Goal: Task Accomplishment & Management: Complete application form

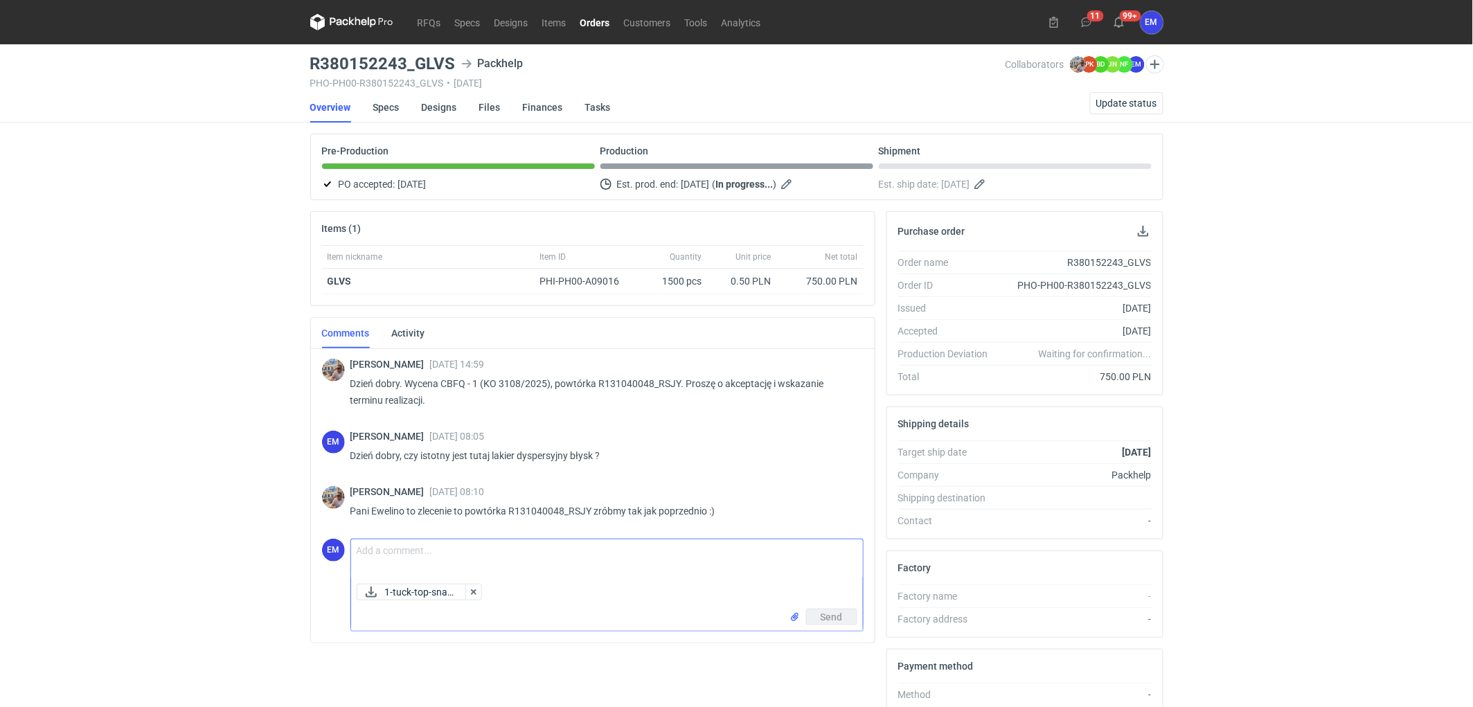
click at [426, 550] on textarea "Comment message" at bounding box center [607, 558] width 512 height 39
type textarea "Jasne :) Proszę o potwierdzenie pliku do druku. [GEOGRAPHIC_DATA]."
click at [842, 613] on button "Send" at bounding box center [831, 617] width 51 height 17
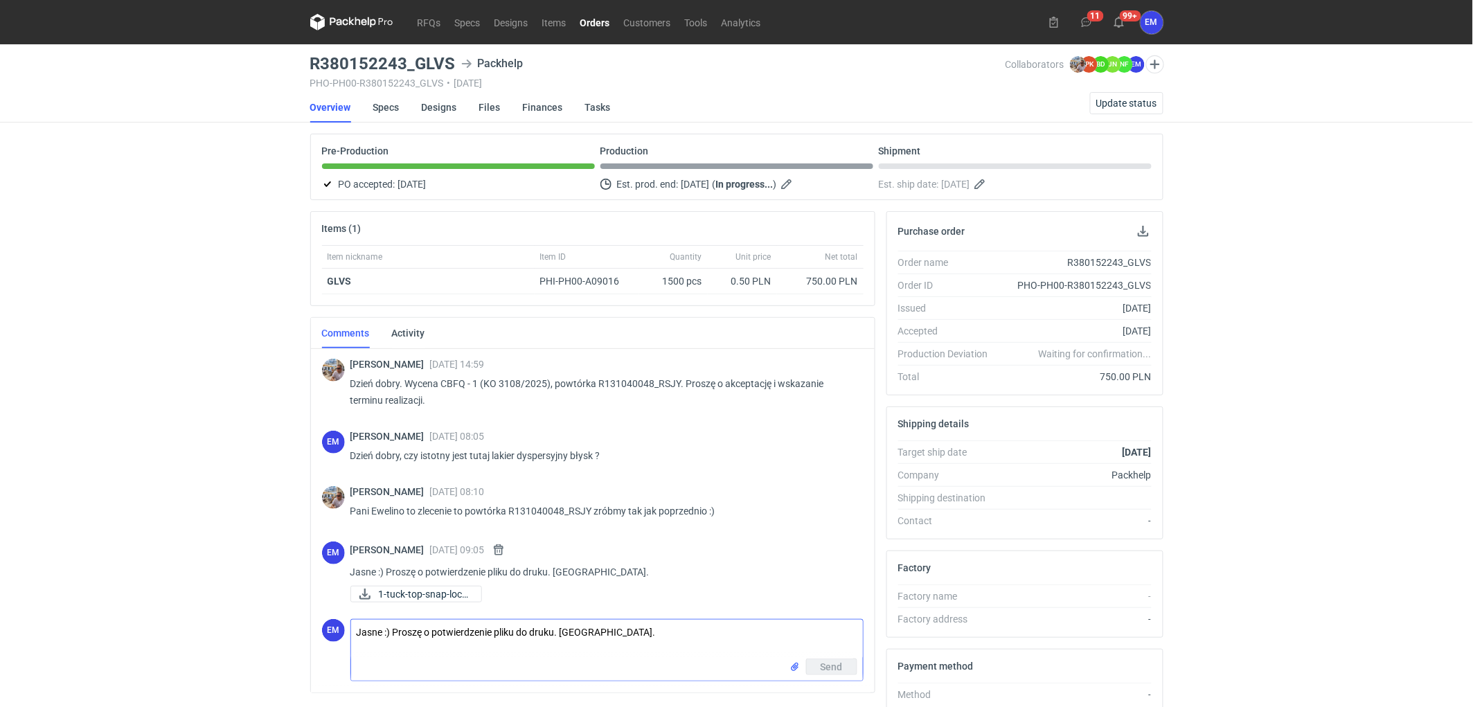
click at [203, 456] on div "RFQs Specs Designs Items Orders Customers Tools Analytics 11 99+ EM Ewelina Mac…" at bounding box center [736, 353] width 1473 height 707
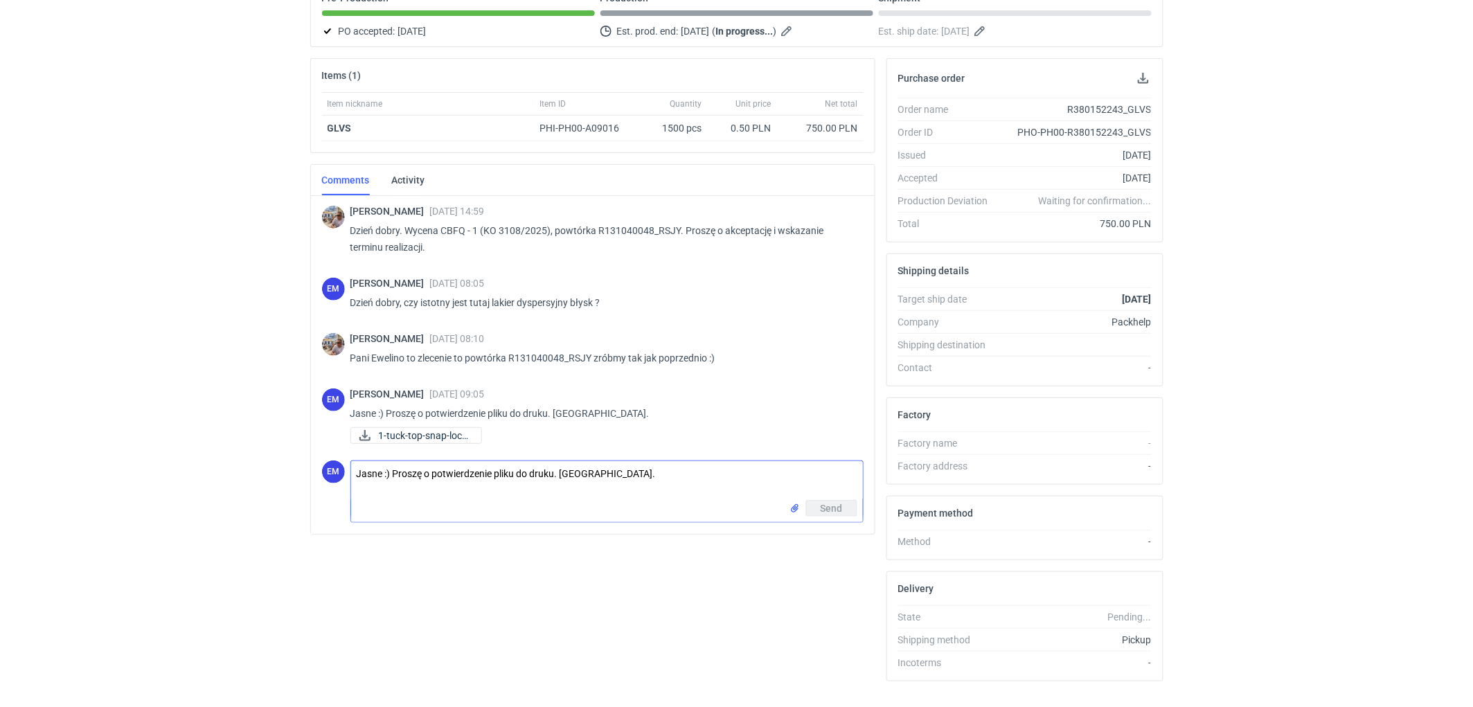
scroll to position [154, 0]
click at [444, 472] on textarea "Jasne :) Proszę o potwierdzenie pliku do druku. [GEOGRAPHIC_DATA]." at bounding box center [607, 479] width 512 height 39
click at [354, 465] on textarea "Plik dopasowany pod nasz wykrojnik- ten od Państwa dleikatnie sie różnił." at bounding box center [607, 479] width 512 height 39
click at [612, 473] on textarea "ps. Plik dopasowany pod nasz wykrojnik- ten od Państwa dleikatnie sie różnił." at bounding box center [607, 479] width 512 height 39
click at [752, 467] on textarea "ps. Plik dopasowany pod nasz wykrojnik- ten od Państwa delikatnie sie różnił." at bounding box center [607, 479] width 512 height 39
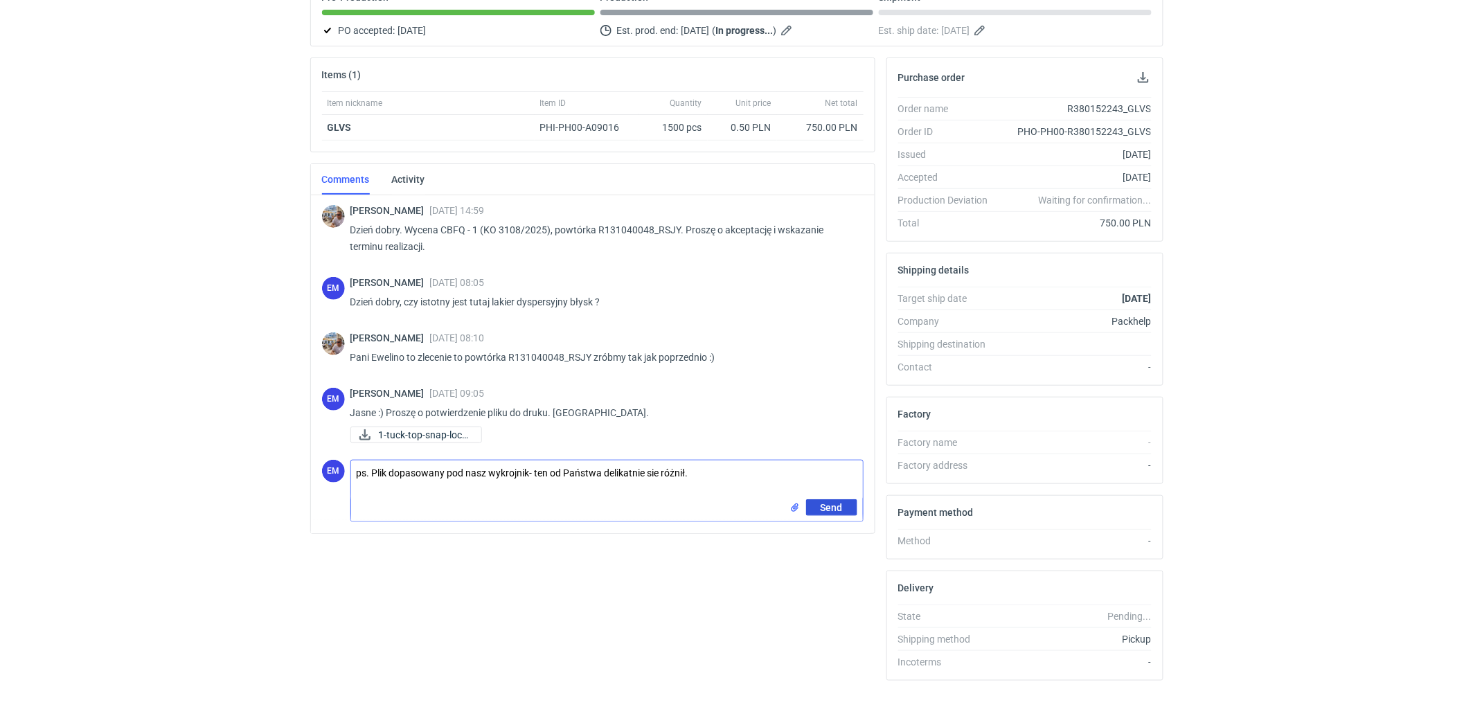
type textarea "ps. Plik dopasowany pod nasz wykrojnik- ten od Państwa delikatnie sie różnił."
click at [834, 503] on span "Send" at bounding box center [831, 508] width 22 height 10
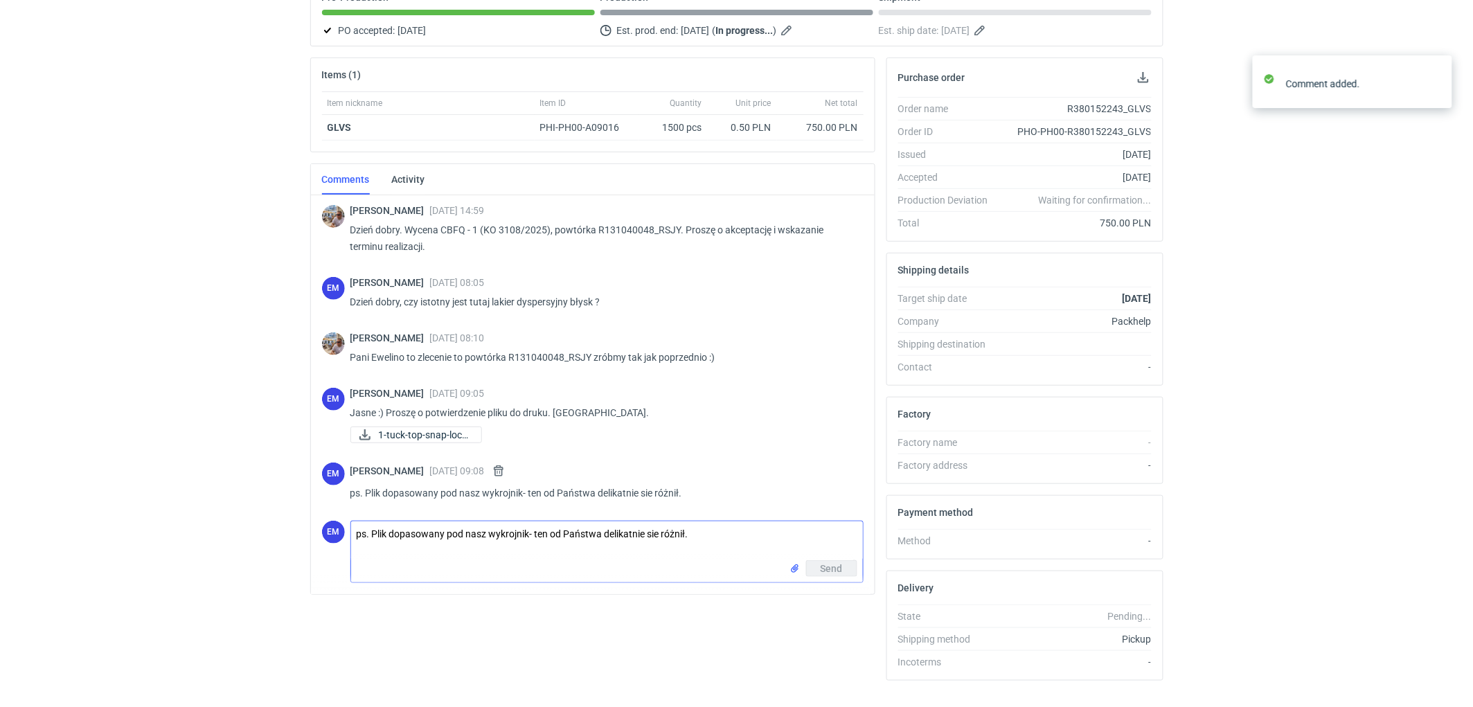
click at [150, 508] on div "RFQs Specs Designs Items Orders Customers Tools Analytics 11 99+ EM Ewelina Mac…" at bounding box center [736, 199] width 1473 height 707
click at [163, 322] on div "RFQs Specs Designs Items Orders Customers Tools Analytics 11 99+ EM Ewelina Mac…" at bounding box center [736, 199] width 1473 height 707
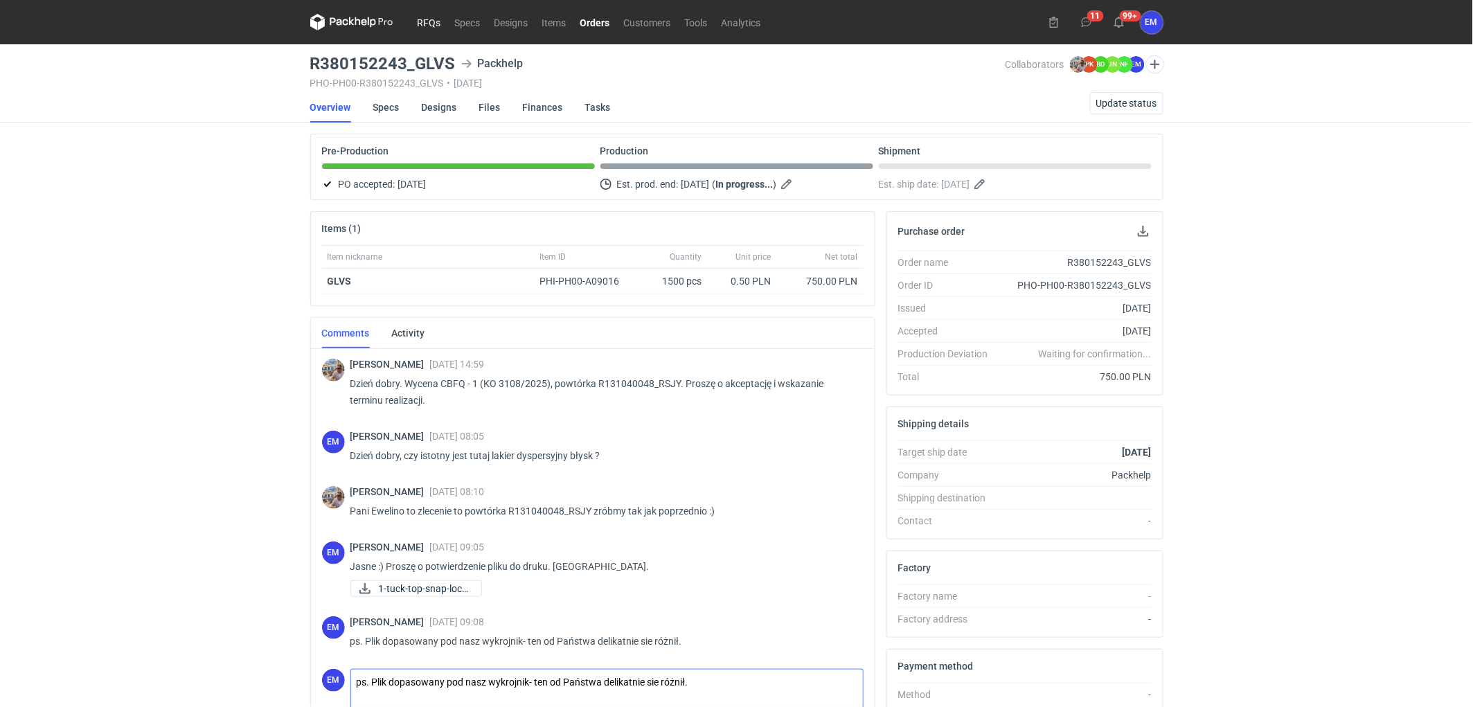
click at [433, 19] on link "RFQs" at bounding box center [429, 22] width 37 height 17
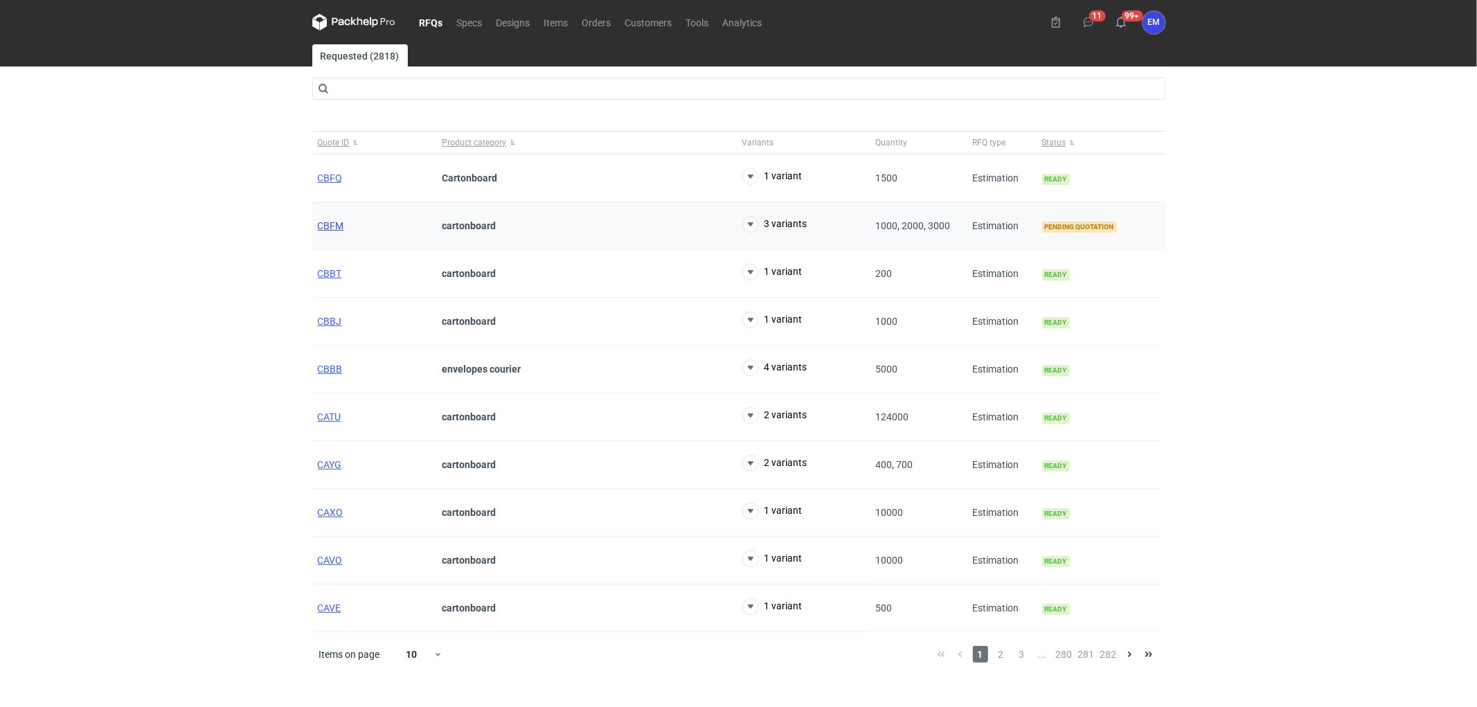
click at [343, 224] on span "CBFM" at bounding box center [331, 225] width 26 height 11
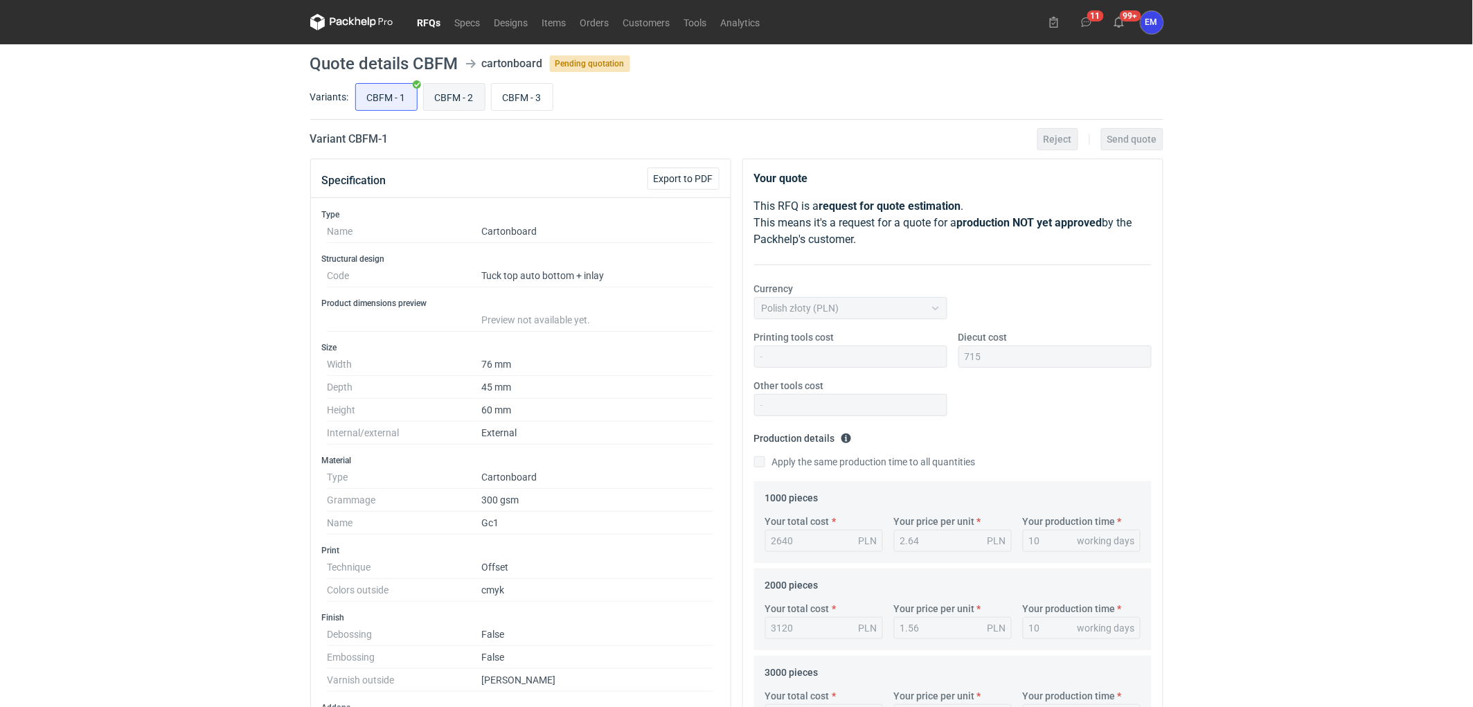
click at [453, 102] on input "CBFM - 2" at bounding box center [454, 97] width 61 height 26
radio input "true"
click at [111, 328] on div "RFQs Specs Designs Items Orders Customers Tools Analytics 11 99+ EM Ewelina Mac…" at bounding box center [736, 353] width 1473 height 707
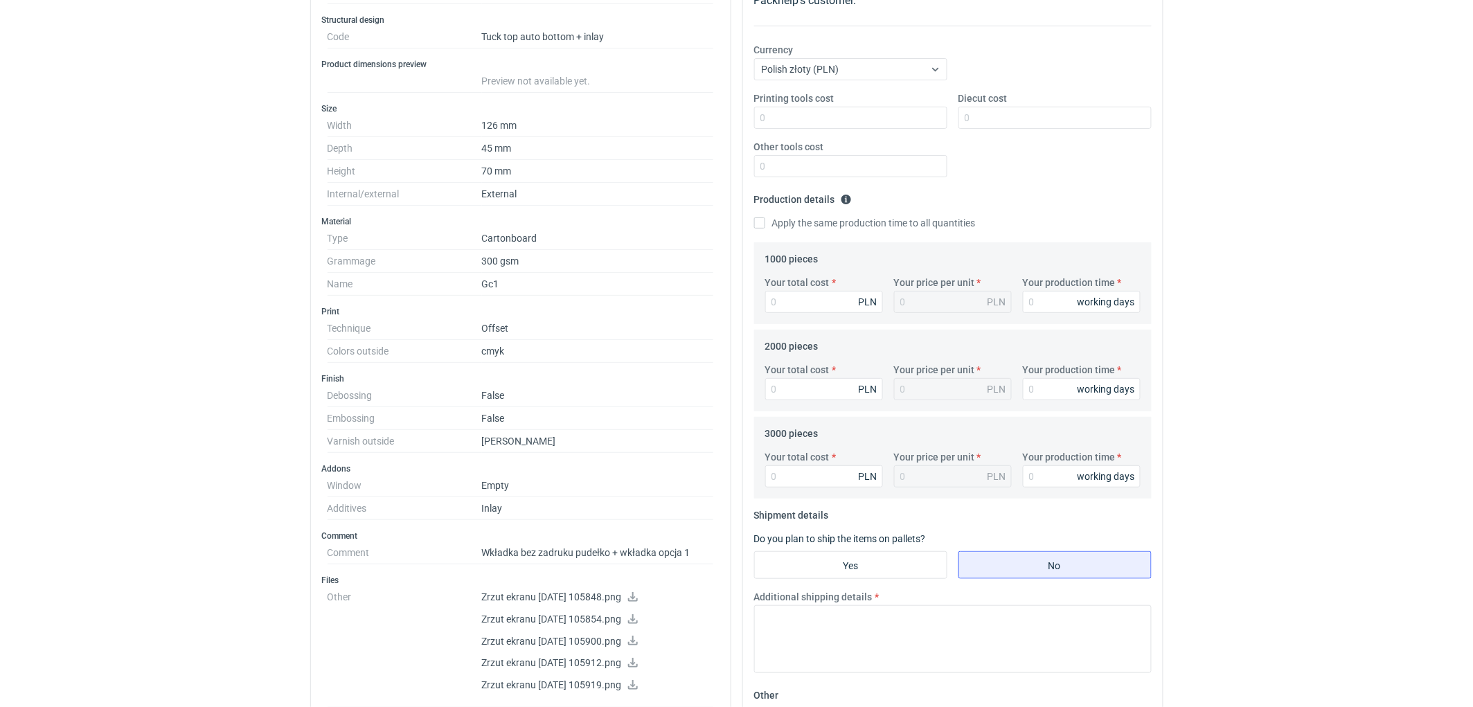
scroll to position [307, 0]
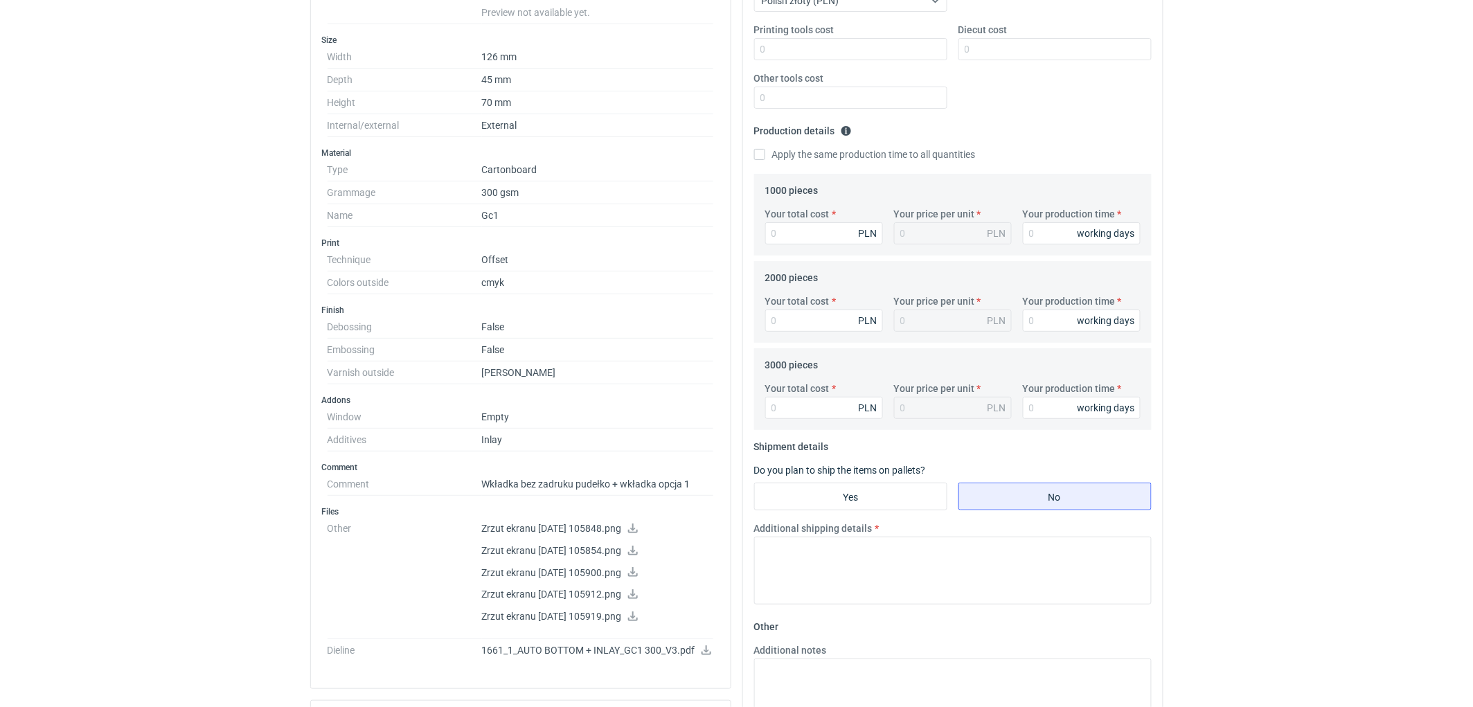
click at [174, 399] on html "RFQs Specs Designs Items Orders Customers Tools Analytics 11 99+ EM Ewelina Mac…" at bounding box center [736, 46] width 1473 height 707
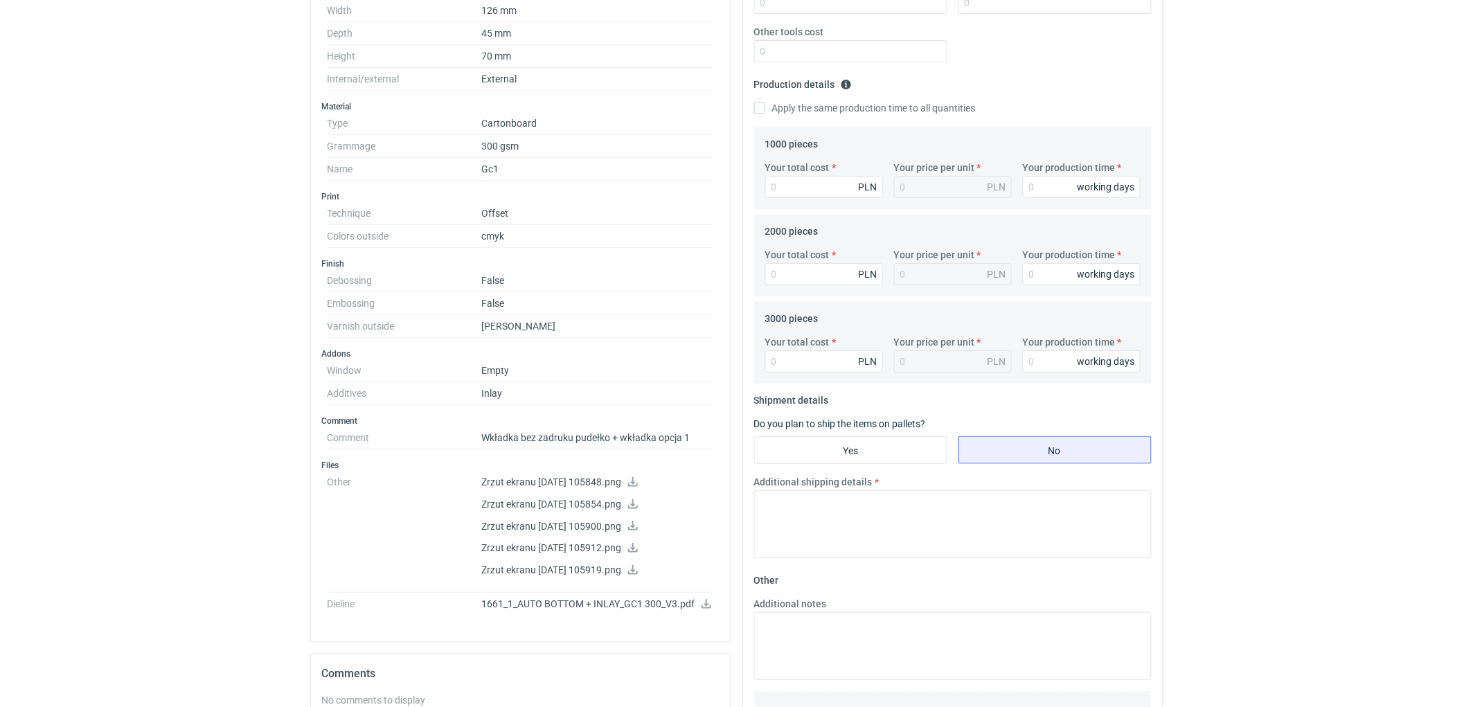
scroll to position [326, 0]
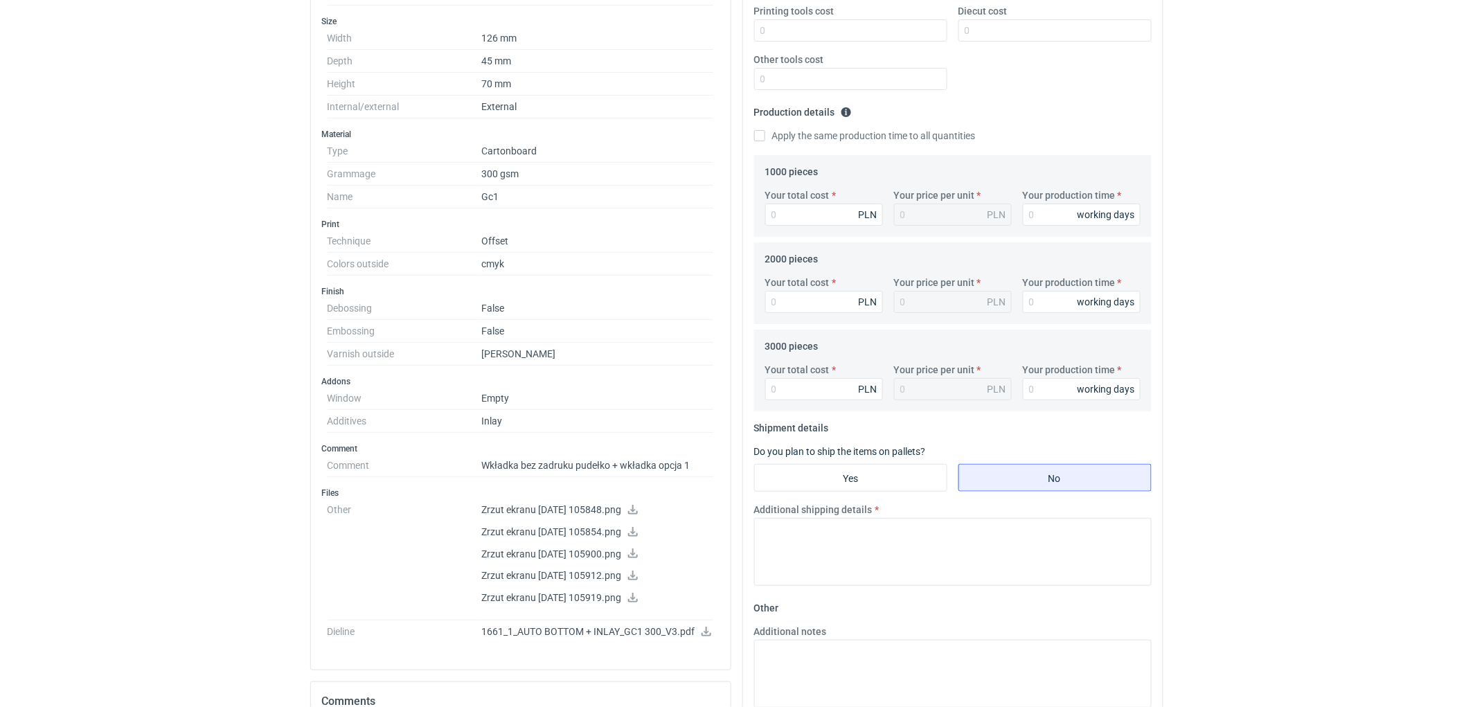
click at [118, 336] on div "RFQs Specs Designs Items Orders Customers Tools Analytics 11 99+ EM Ewelina Mac…" at bounding box center [736, 27] width 1473 height 707
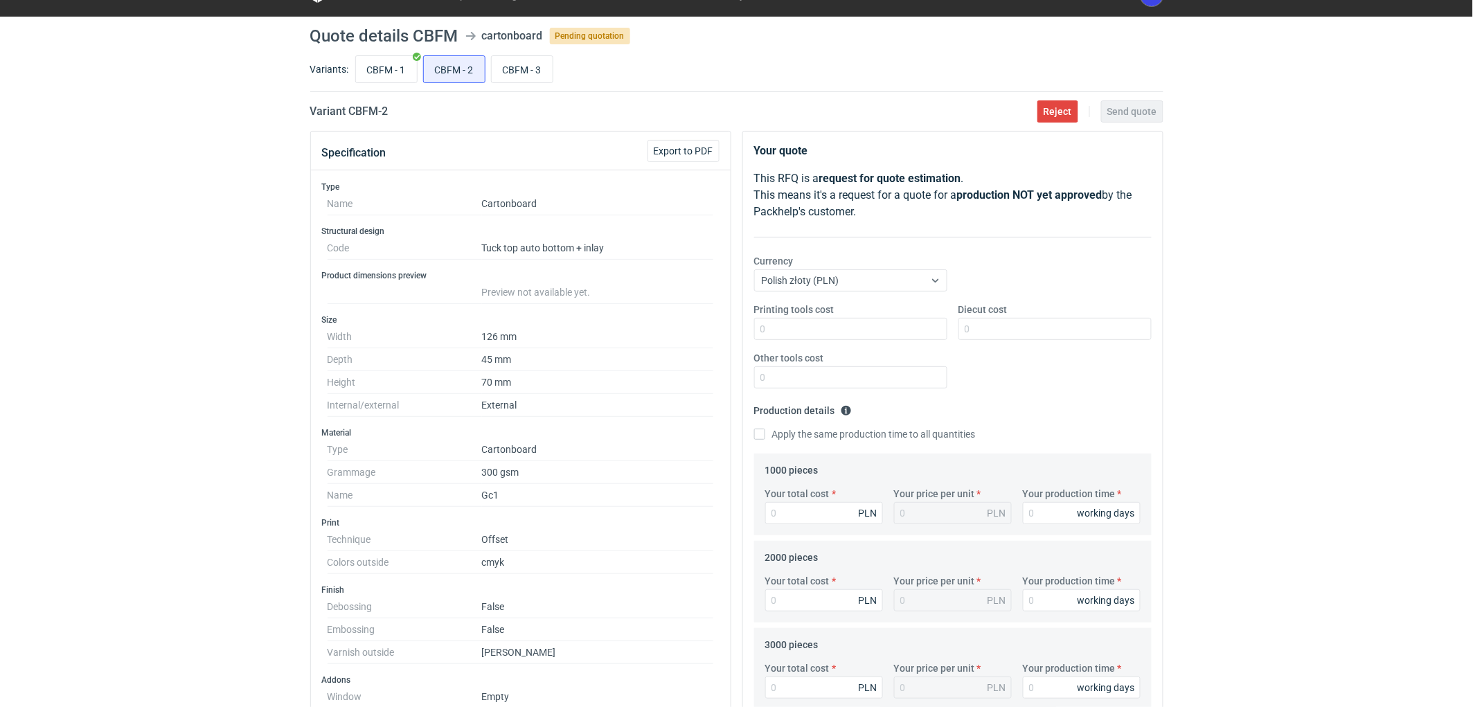
scroll to position [77, 0]
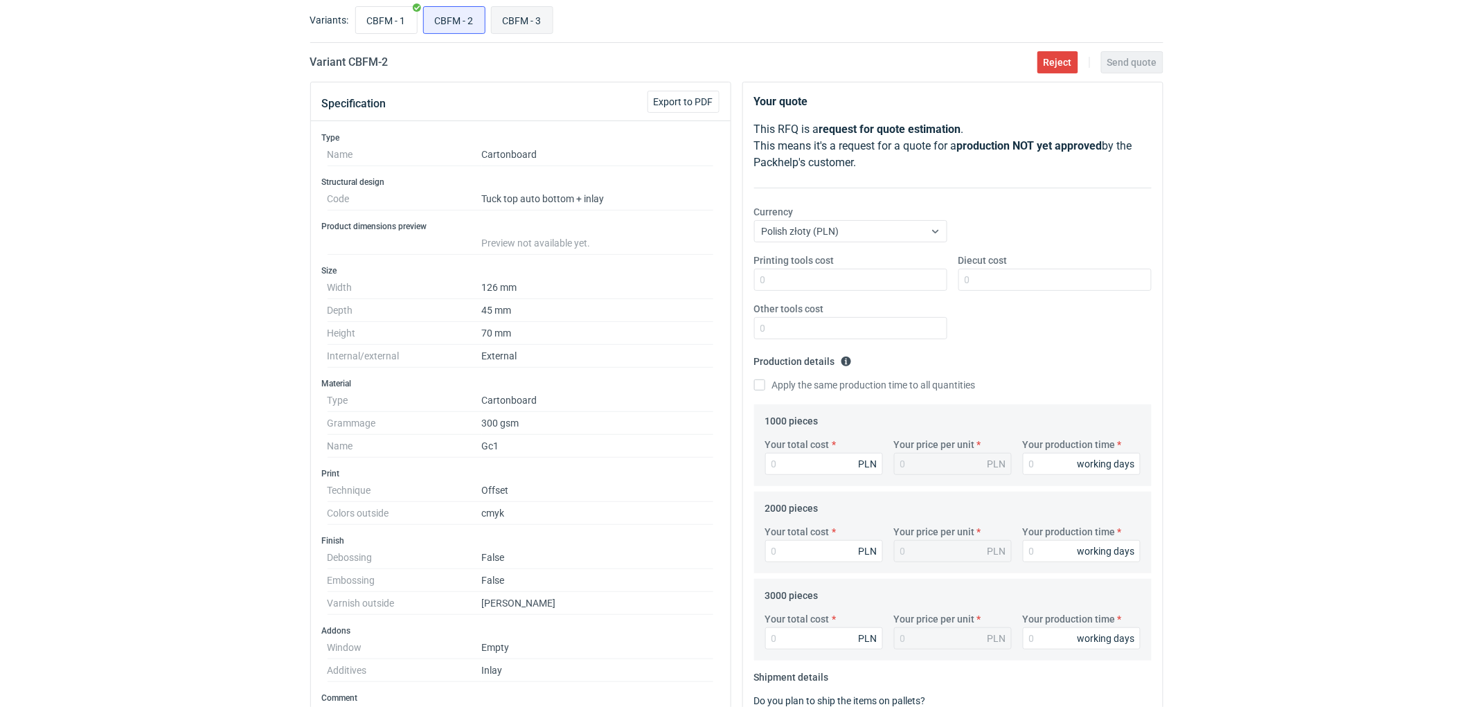
click at [545, 24] on input "CBFM - 3" at bounding box center [522, 20] width 61 height 26
radio input "true"
drag, startPoint x: 146, startPoint y: 271, endPoint x: 551, endPoint y: 298, distance: 405.9
click at [146, 272] on div "RFQs Specs Designs Items Orders Customers Tools Analytics 11 99+ EM Ewelina Mac…" at bounding box center [736, 276] width 1473 height 707
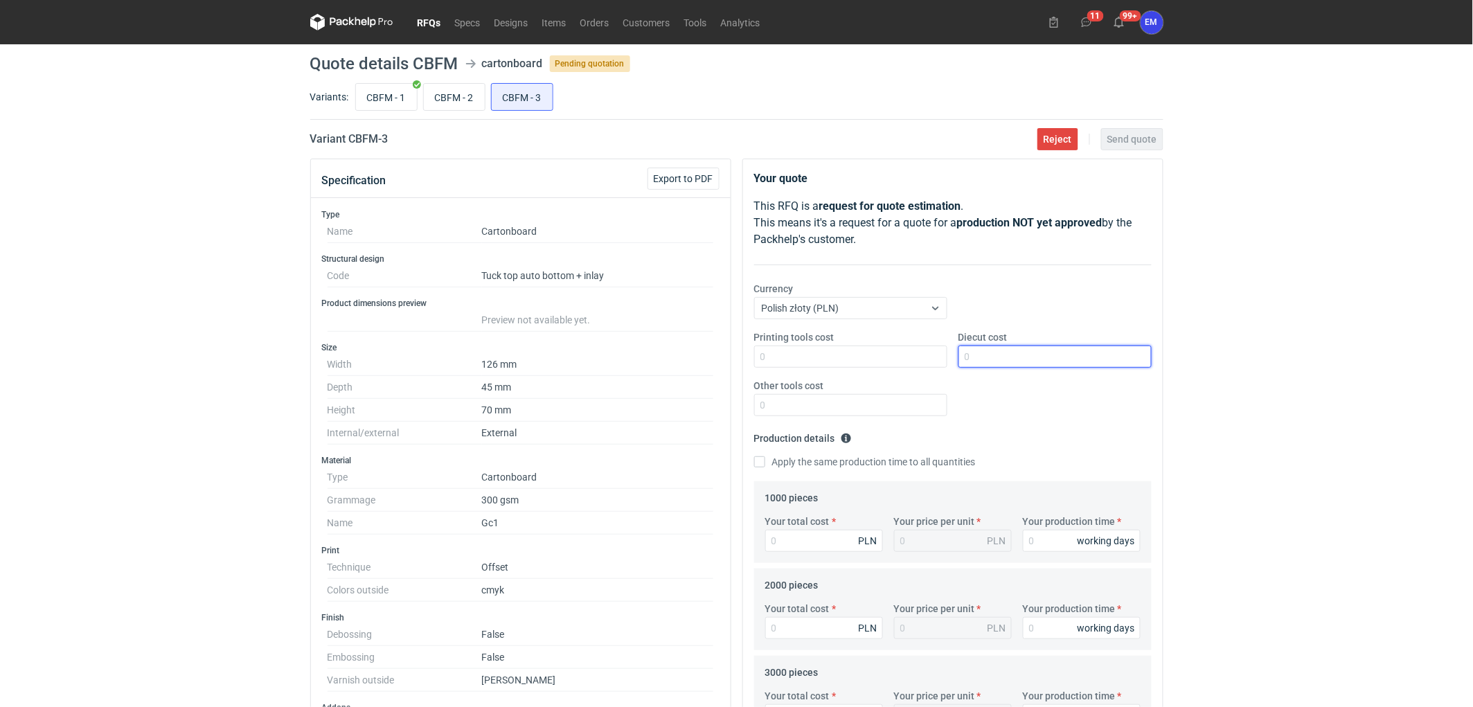
click at [1016, 357] on input "Diecut cost" at bounding box center [1054, 356] width 193 height 22
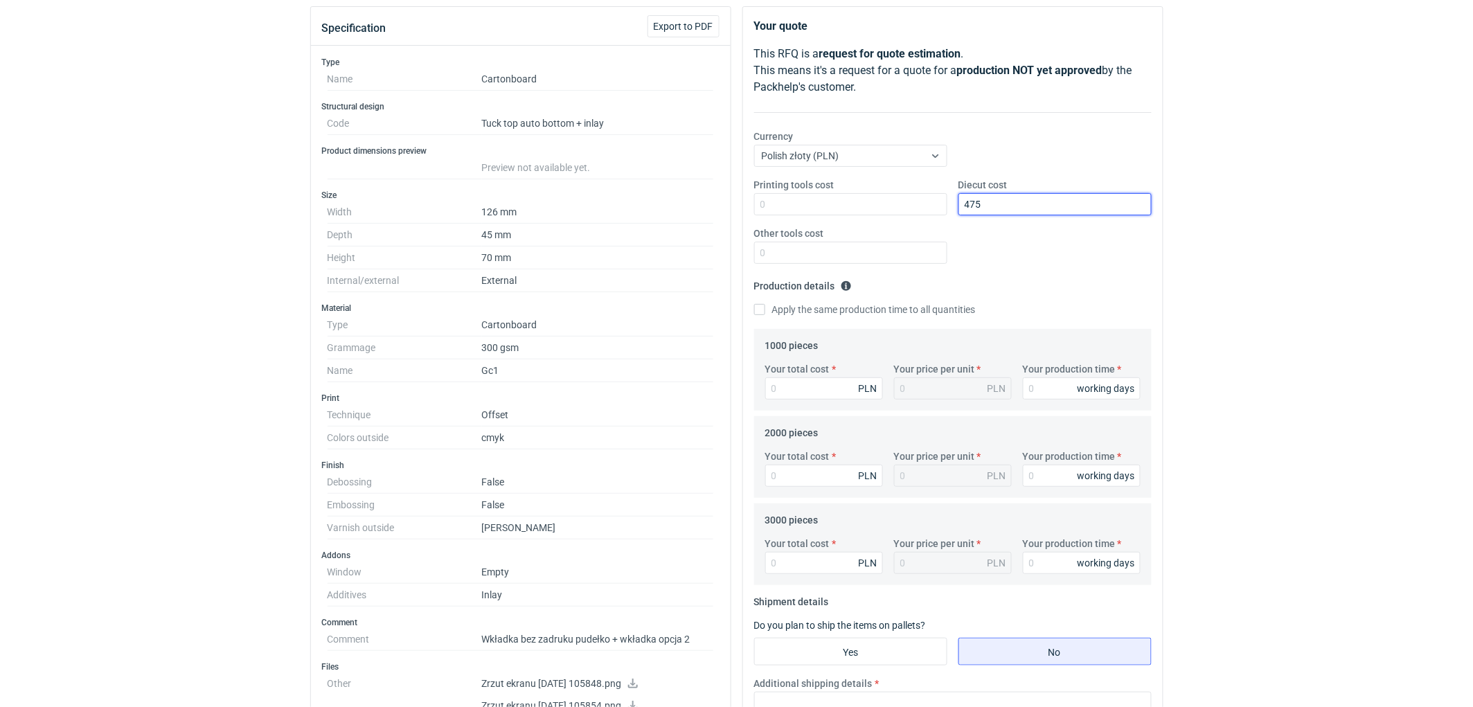
scroll to position [154, 0]
type input "475"
click at [818, 392] on input "Your total cost" at bounding box center [824, 387] width 118 height 22
click at [826, 393] on input "Your total cost" at bounding box center [824, 387] width 118 height 22
type input "7"
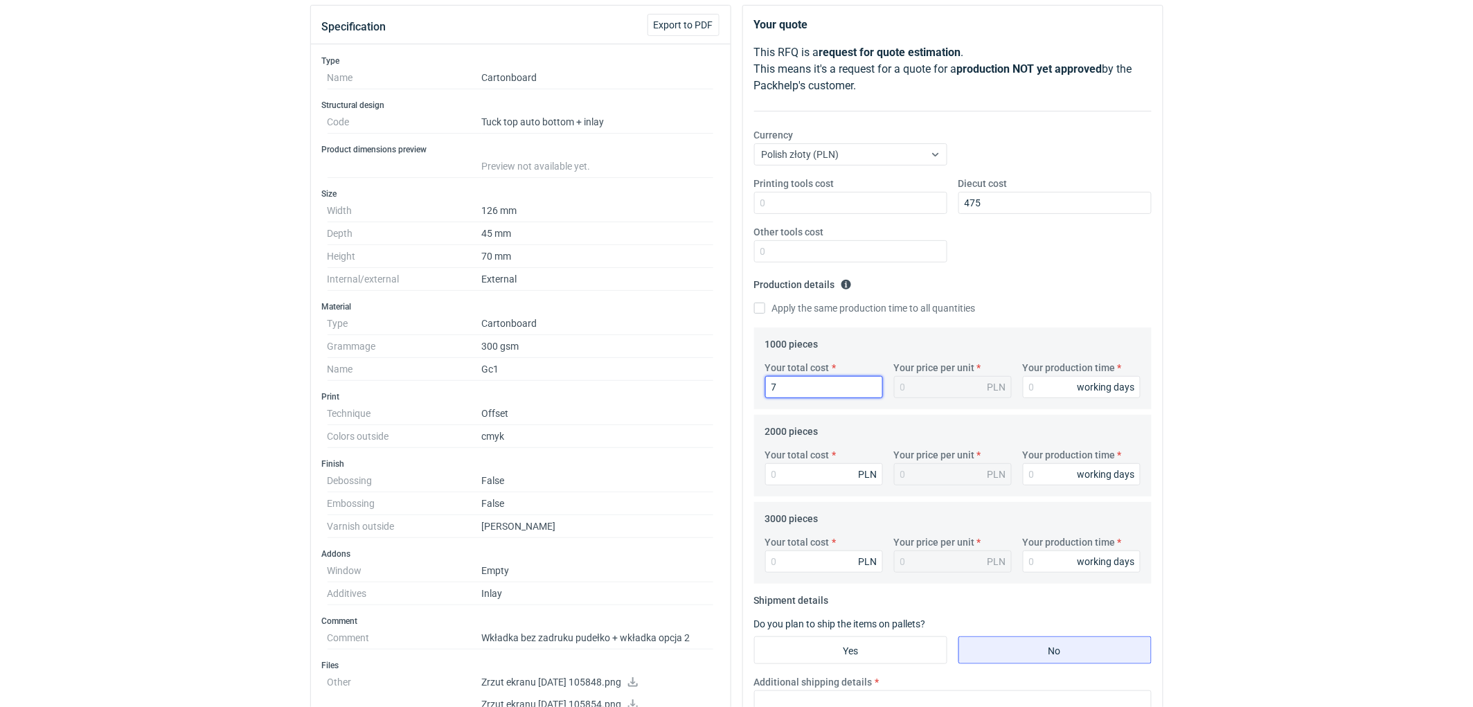
type input "0.01"
type input "7580"
type input "7.58"
type input "7580"
click at [1027, 384] on input "Your production time" at bounding box center [1082, 387] width 118 height 22
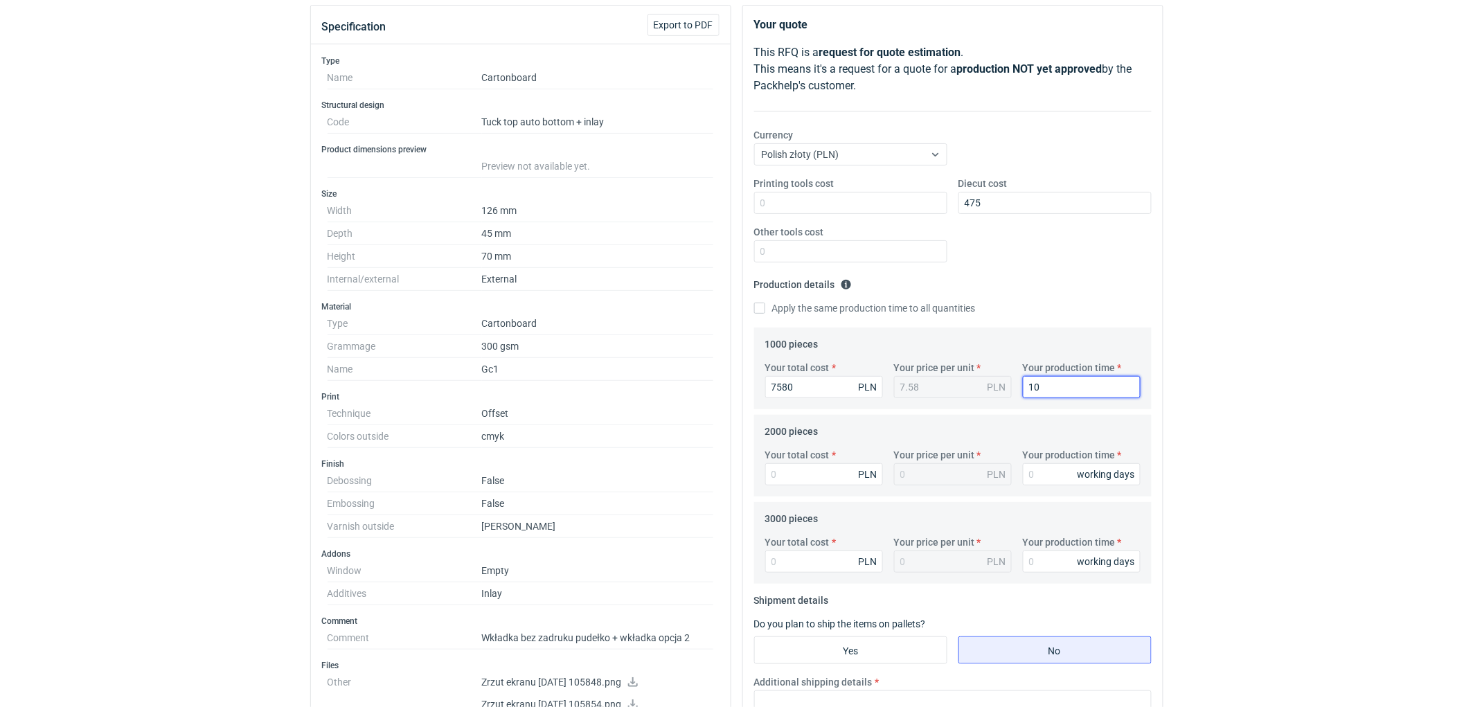
type input "10"
click at [1241, 386] on div "RFQs Specs Designs Items Orders Customers Tools Analytics 11 99+ EM Ewelina Mac…" at bounding box center [736, 199] width 1473 height 707
click at [798, 478] on input "Your total cost" at bounding box center [824, 474] width 118 height 22
type input "8460"
type input "4.23"
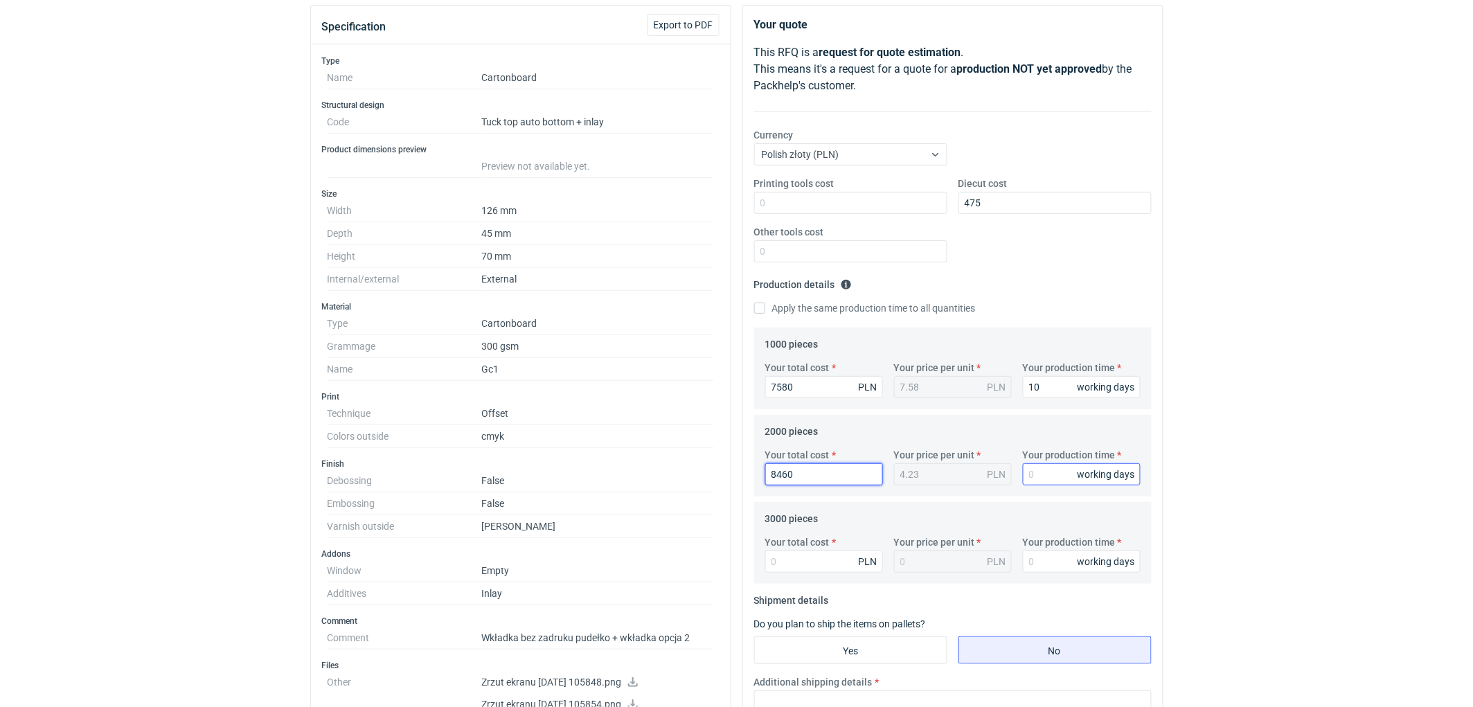
type input "8460"
click at [1048, 471] on input "Your production time" at bounding box center [1082, 474] width 118 height 22
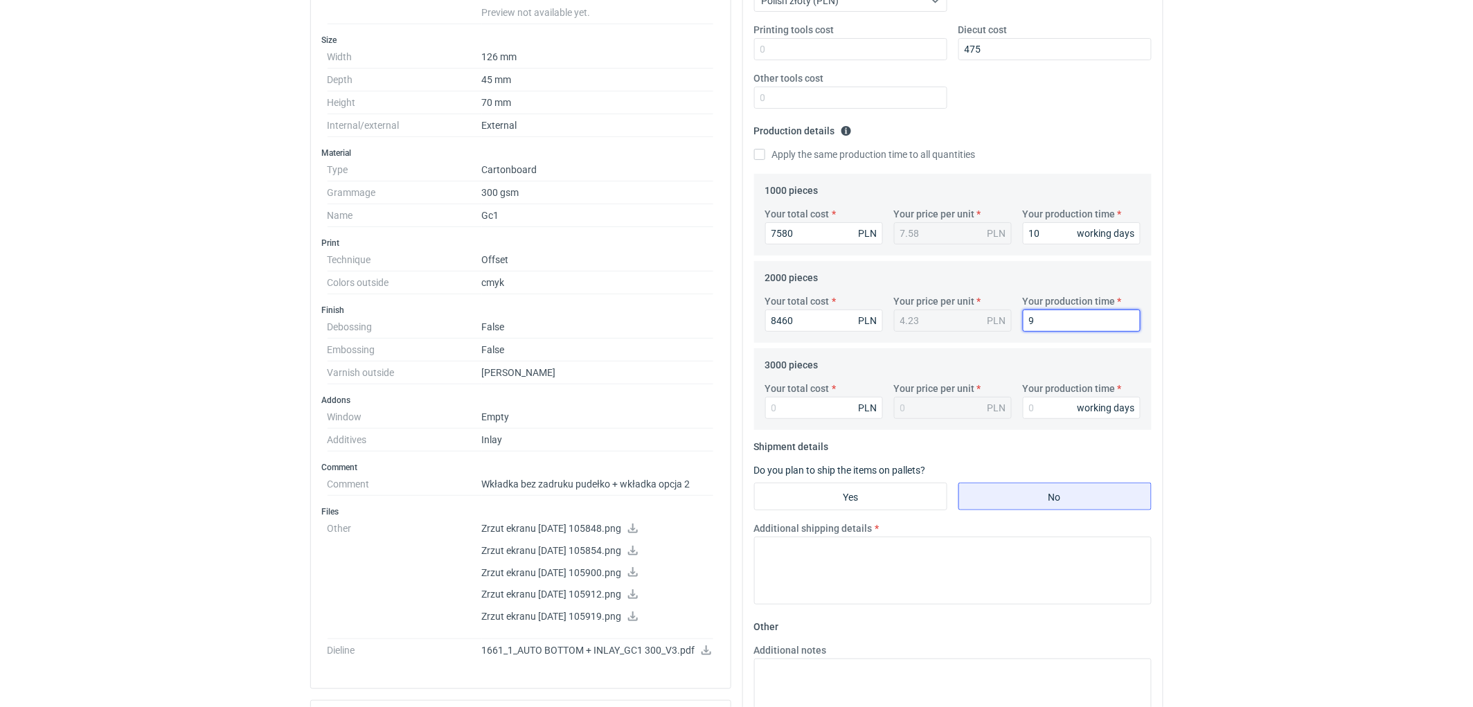
type input "9"
click at [797, 408] on input "Your total cost" at bounding box center [824, 408] width 118 height 22
type input "9330"
type input "3.11"
type input "9330"
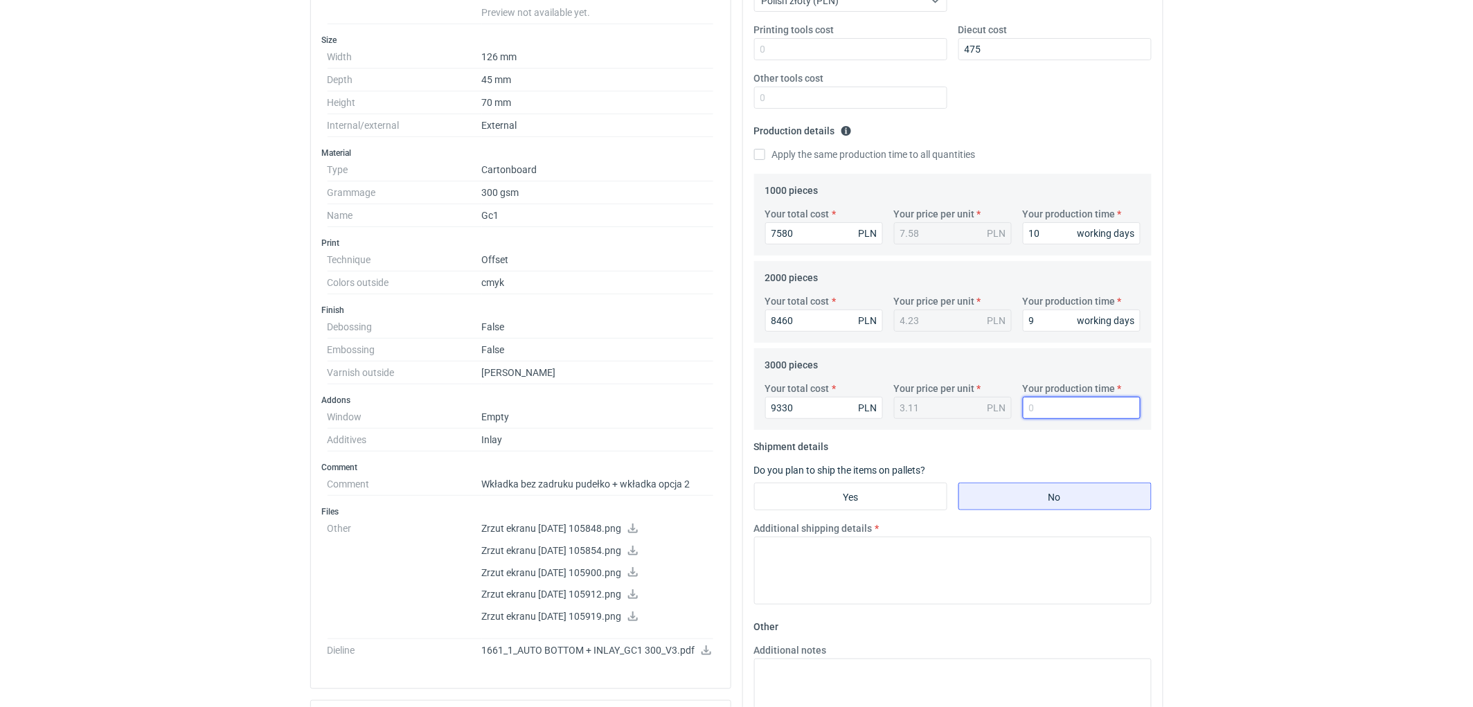
click at [1034, 412] on input "Your production time" at bounding box center [1082, 408] width 118 height 22
type input "10"
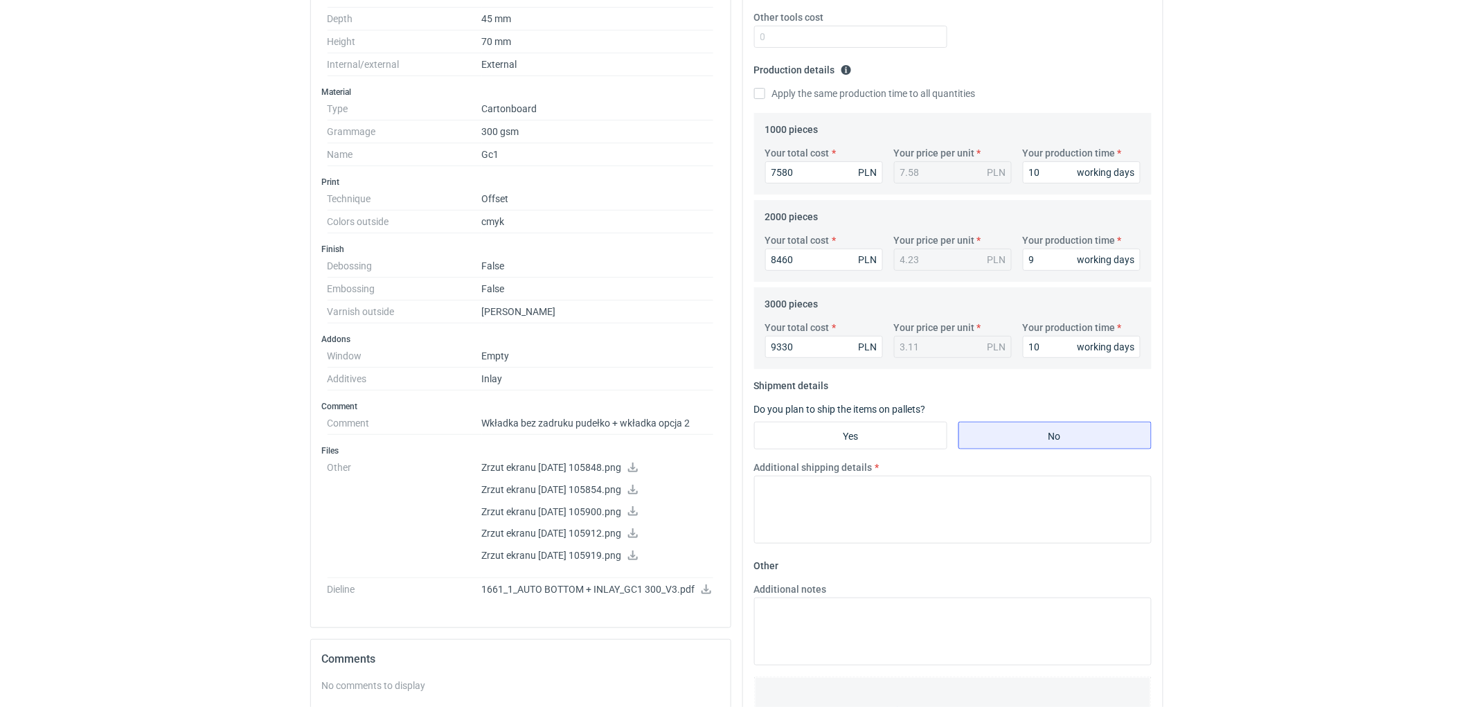
scroll to position [461, 0]
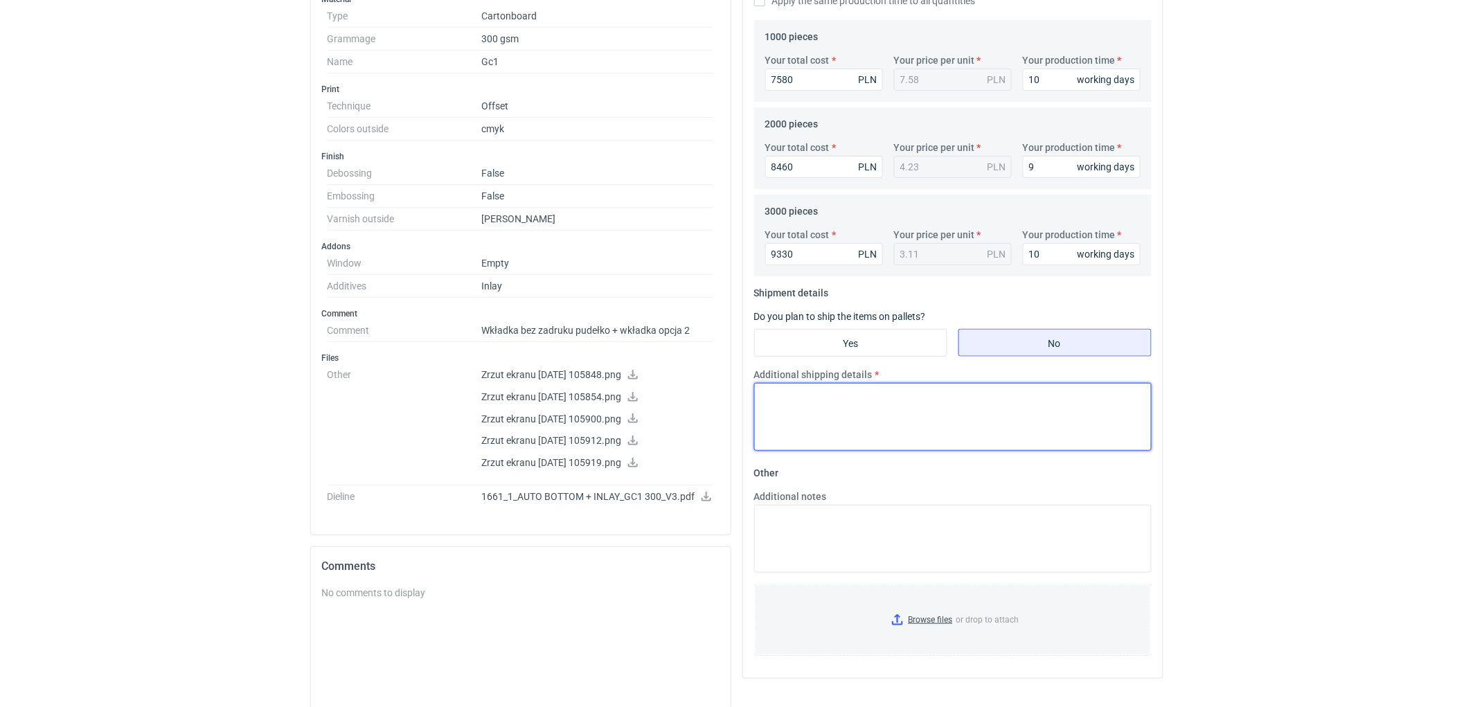
click at [839, 419] on textarea "Additional shipping details" at bounding box center [952, 417] width 397 height 68
type textarea "Wstepnie zakładamy nastepujące pakowanie"
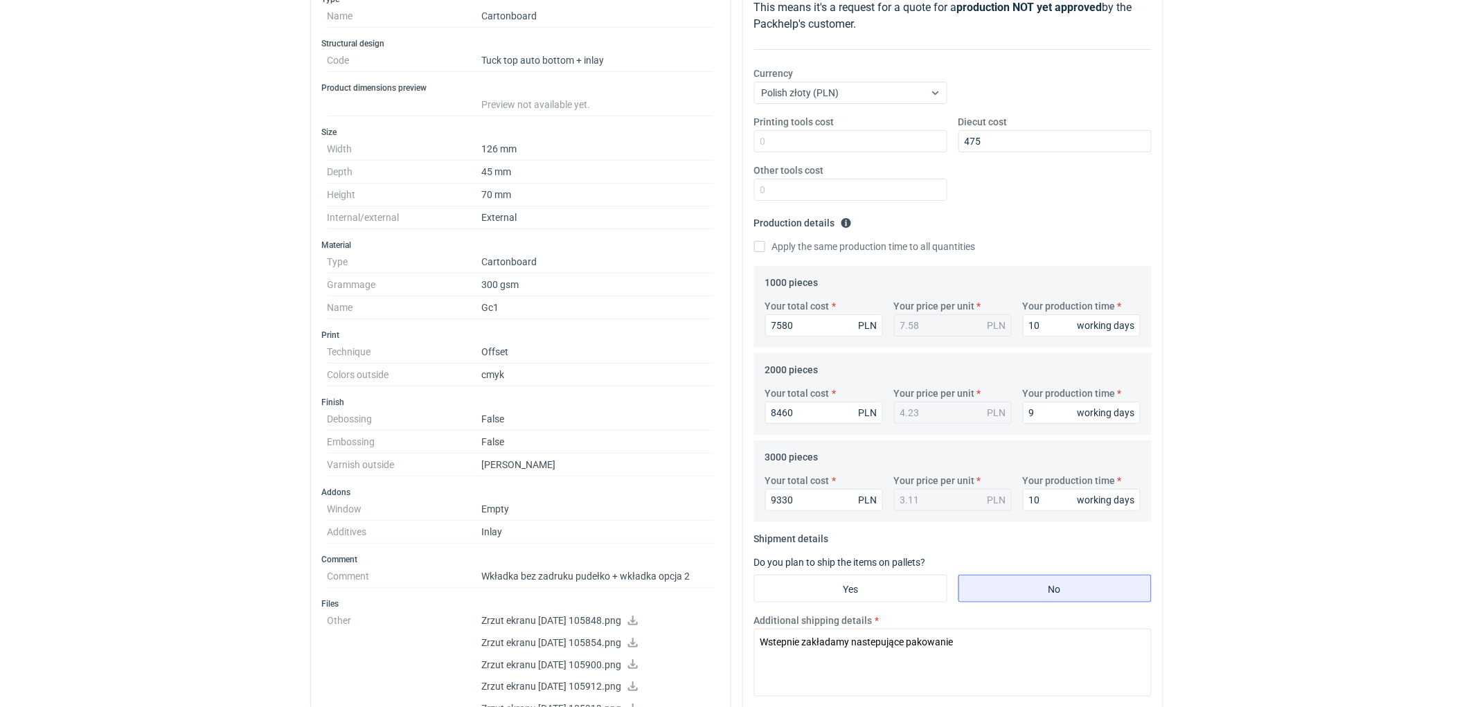
scroll to position [154, 0]
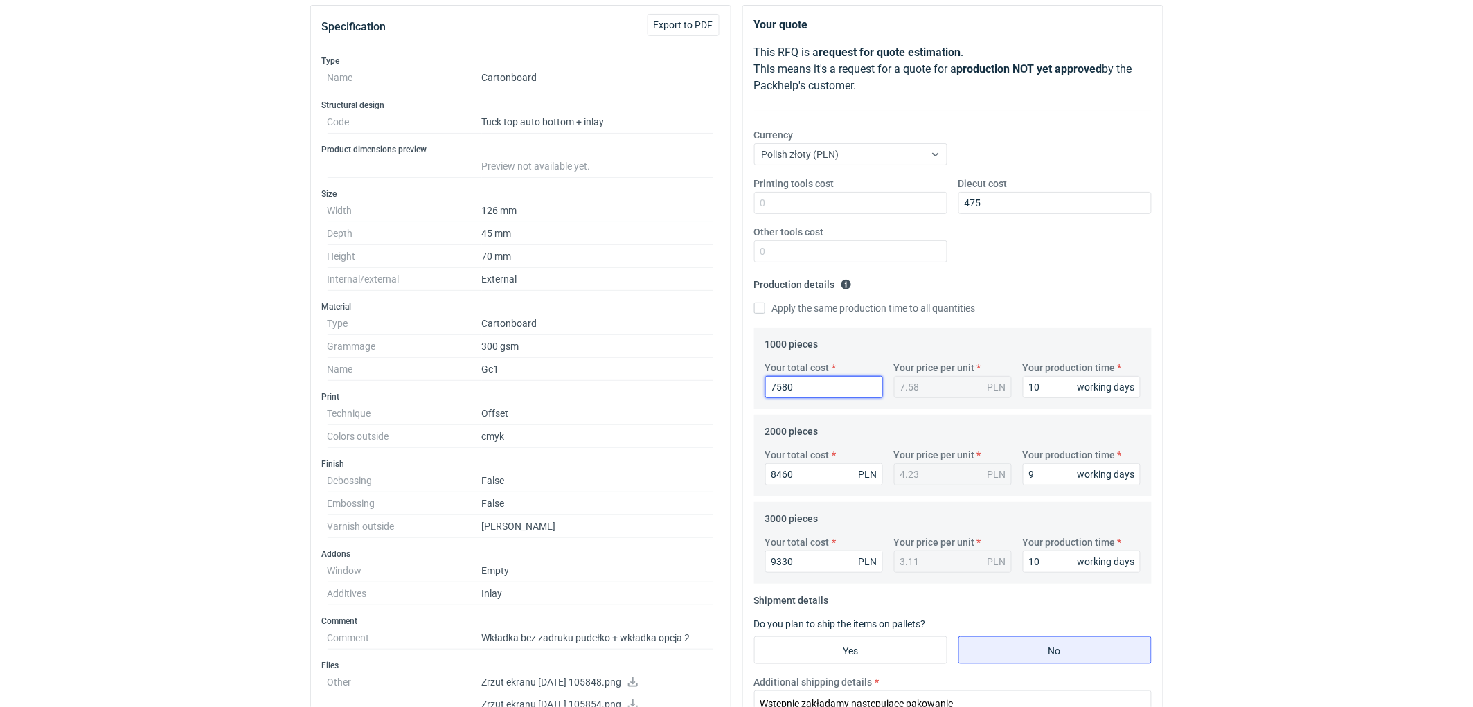
drag, startPoint x: 818, startPoint y: 385, endPoint x: 649, endPoint y: 377, distance: 169.1
click at [649, 377] on div "Specification Export to PDF Type Name Cartonboard Structural design Code Tuck t…" at bounding box center [737, 595] width 864 height 1181
drag, startPoint x: 808, startPoint y: 469, endPoint x: 669, endPoint y: 474, distance: 138.6
click at [669, 474] on div "Specification Export to PDF Type Name Cartonboard Structural design Code Tuck t…" at bounding box center [737, 595] width 864 height 1181
drag, startPoint x: 818, startPoint y: 564, endPoint x: 648, endPoint y: 548, distance: 171.1
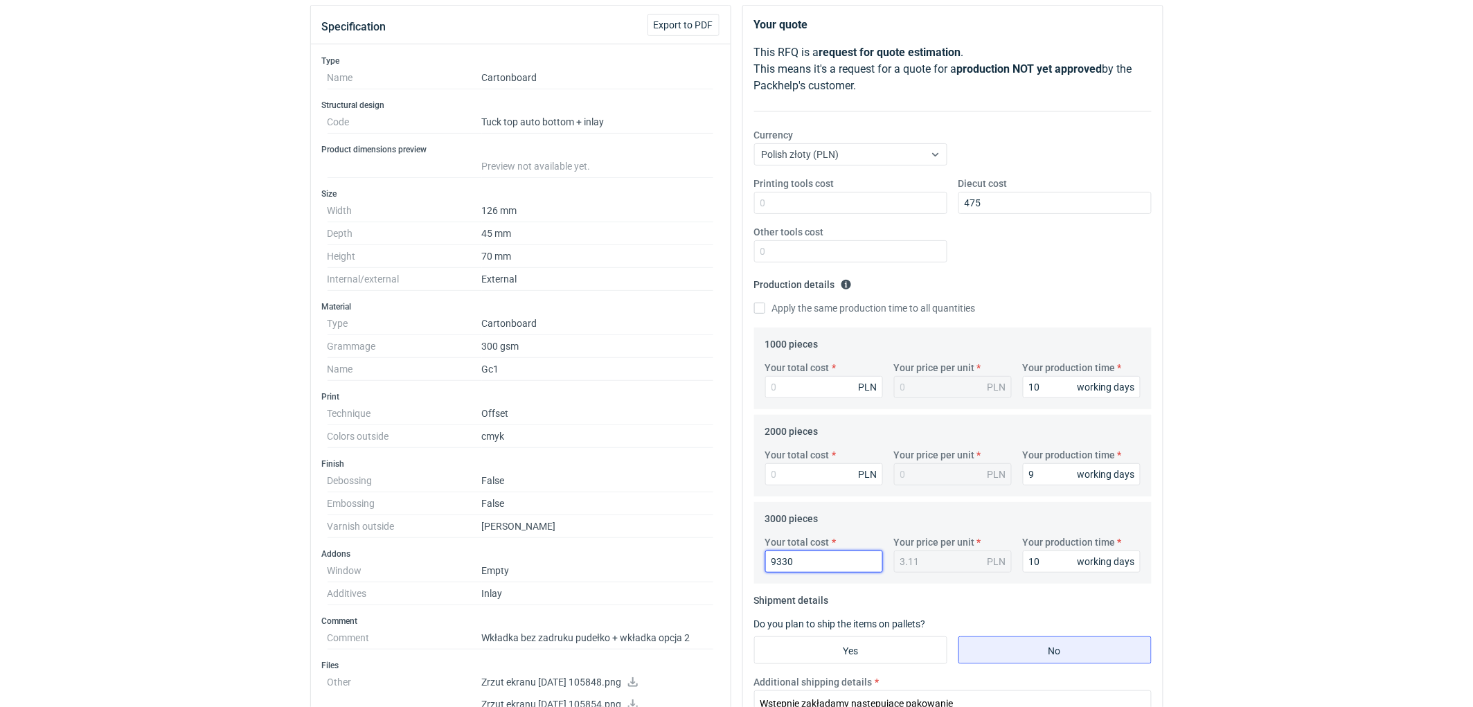
click at [692, 566] on div "Specification Export to PDF Type Name Cartonboard Structural design Code Tuck t…" at bounding box center [737, 595] width 864 height 1181
drag, startPoint x: 931, startPoint y: 211, endPoint x: 816, endPoint y: 213, distance: 115.6
click at [816, 213] on div "Printing tools cost Diecut cost 475 Other tools cost" at bounding box center [952, 225] width 408 height 97
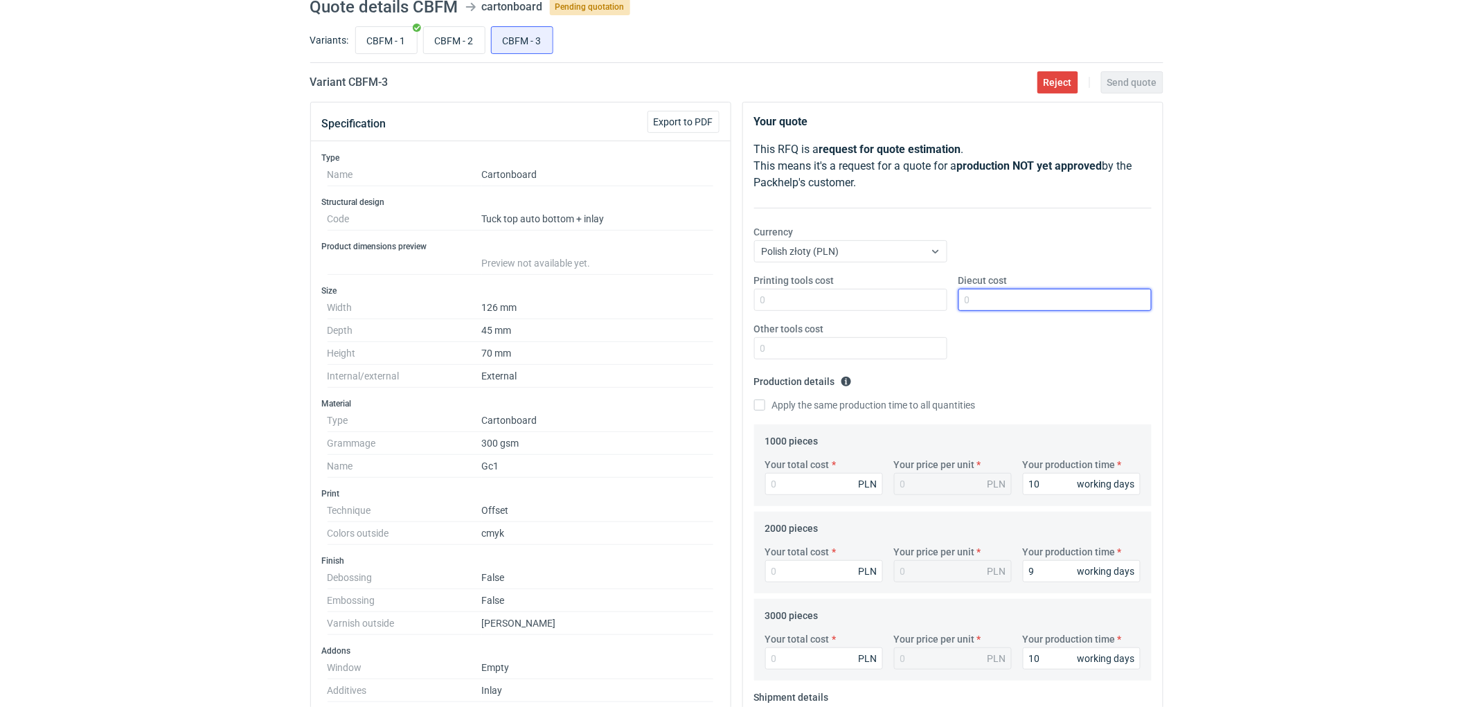
scroll to position [0, 0]
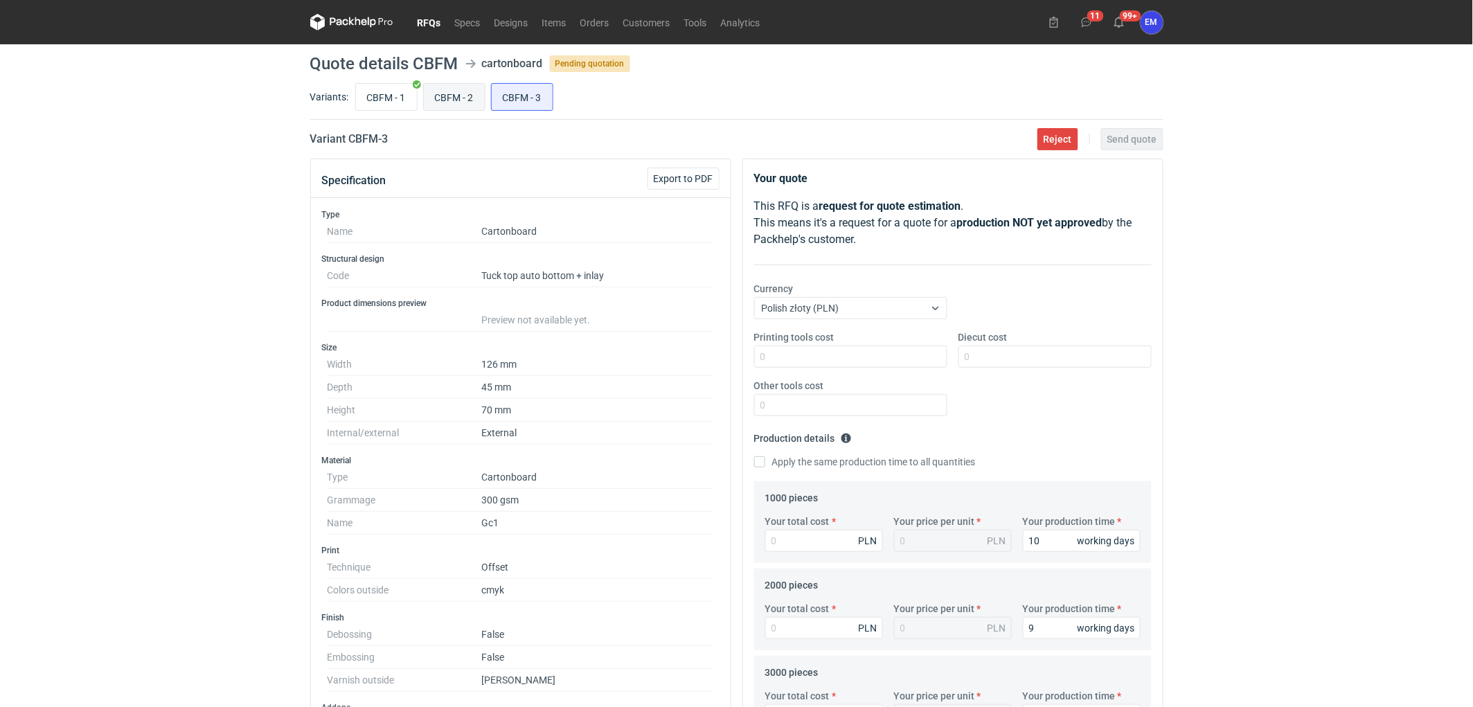
click at [465, 98] on input "CBFM - 2" at bounding box center [454, 97] width 61 height 26
radio input "true"
click at [998, 359] on input "Diecut cost" at bounding box center [1054, 356] width 193 height 22
click at [1000, 357] on input "Diecut cost" at bounding box center [1054, 356] width 193 height 22
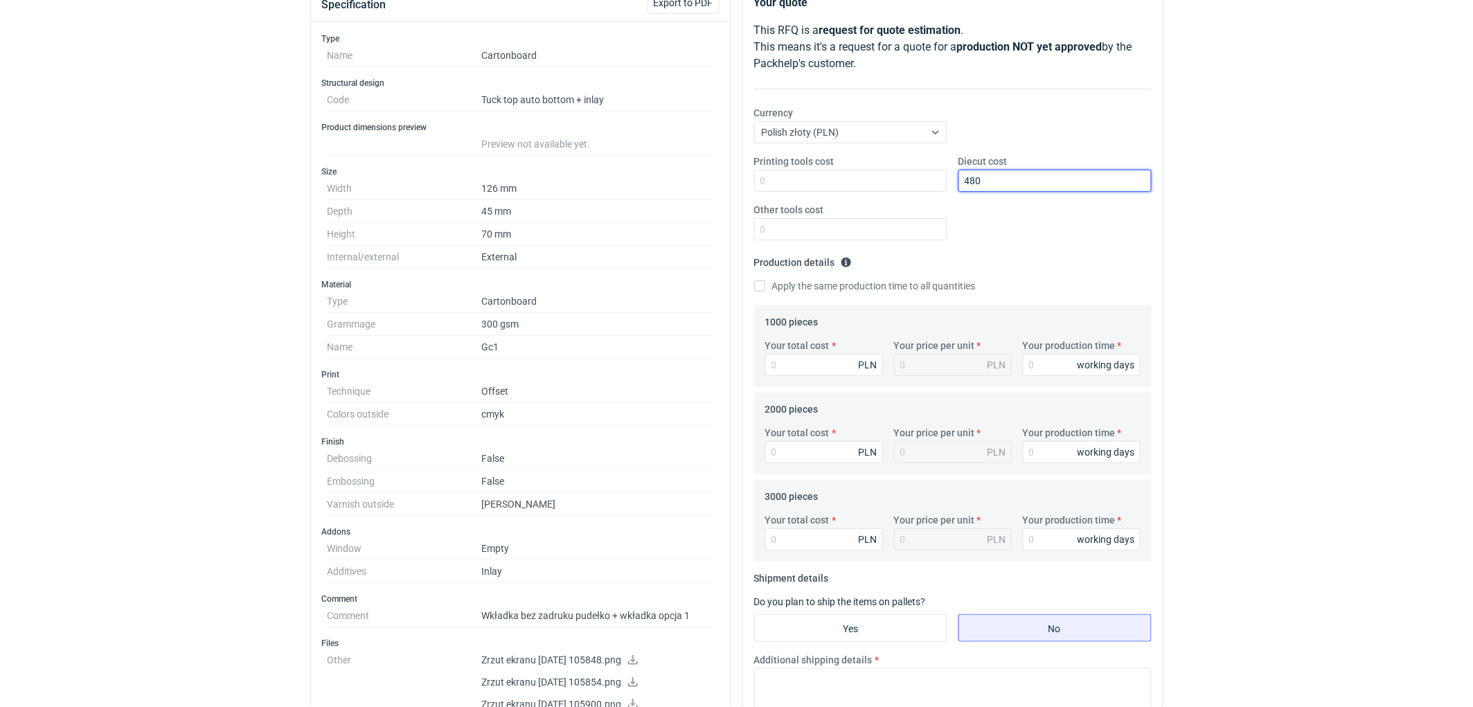
scroll to position [384, 0]
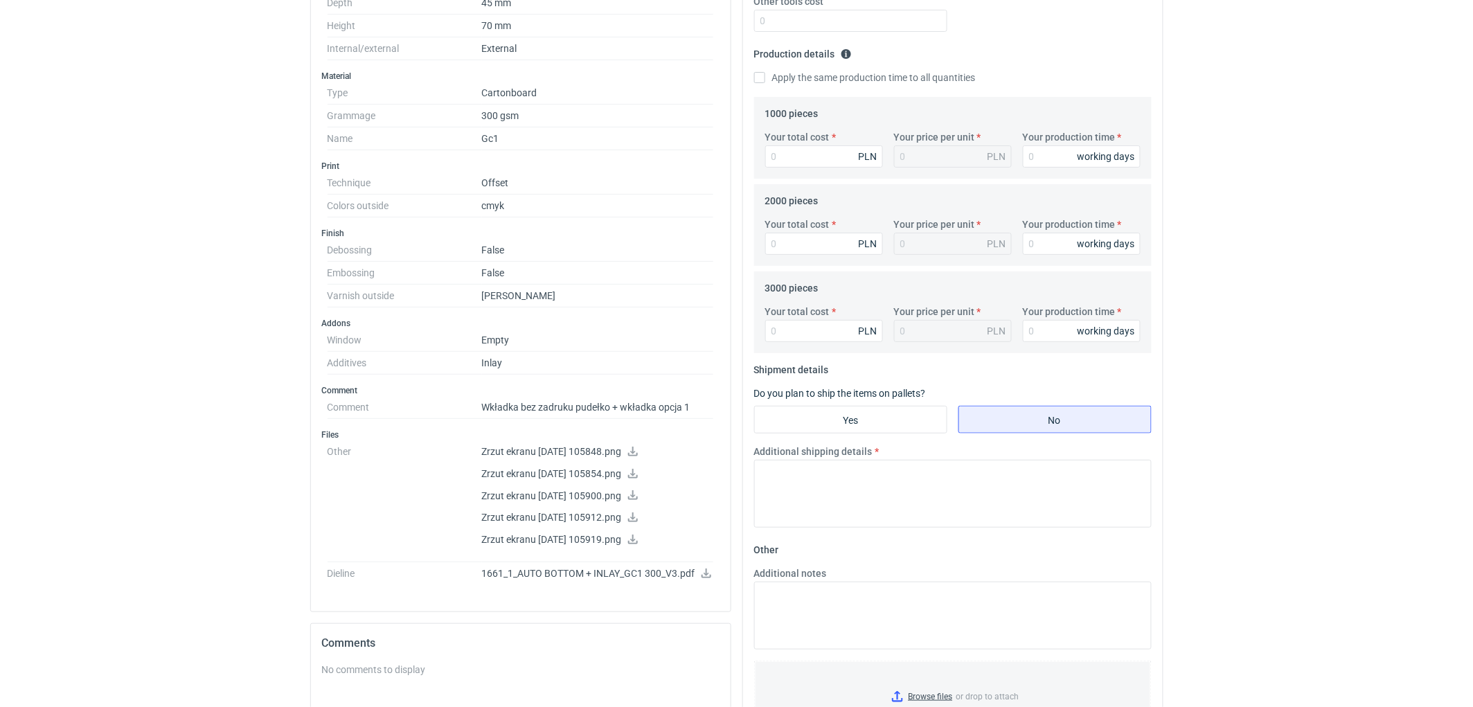
type input "480"
click at [820, 161] on input "Your total cost" at bounding box center [824, 156] width 118 height 22
type input "7580"
type input "7.58"
type input "7580"
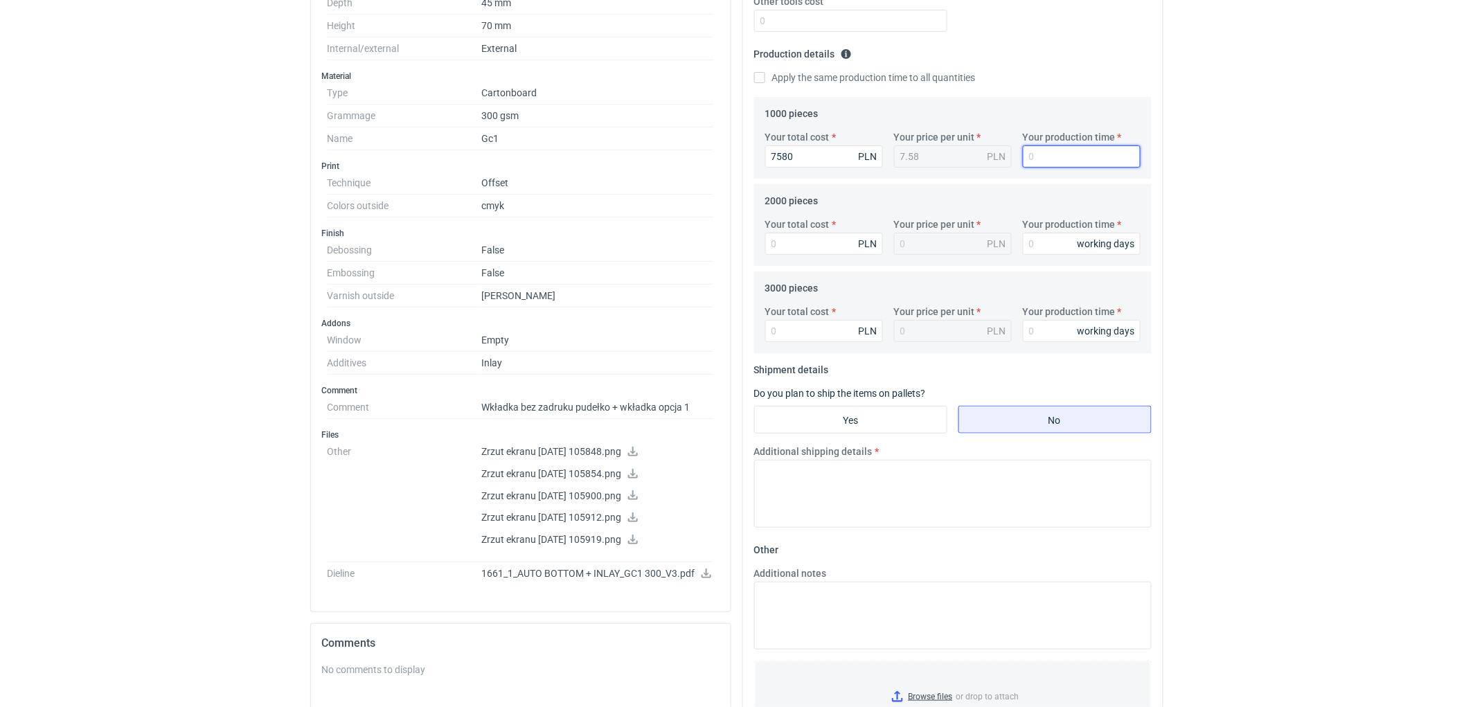
click at [1050, 153] on input "Your production time" at bounding box center [1082, 156] width 118 height 22
type input "10"
click at [774, 245] on input "Your total cost" at bounding box center [824, 244] width 118 height 22
click at [785, 244] on input "Your total cost" at bounding box center [824, 244] width 118 height 22
type input "8460"
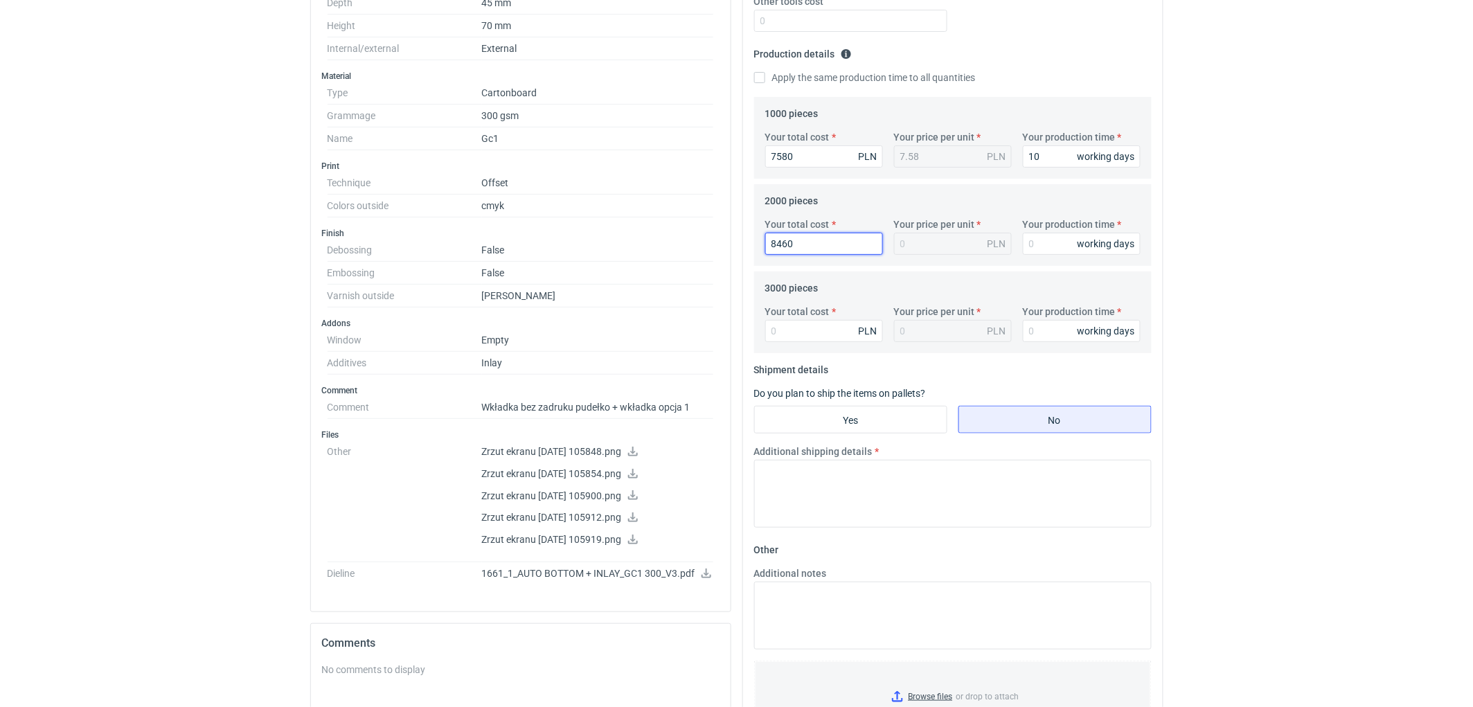
type input "4.23"
type input "8460"
click at [1041, 251] on input "Your production time" at bounding box center [1082, 244] width 118 height 22
type input "10"
click at [813, 335] on input "Your total cost" at bounding box center [824, 331] width 118 height 22
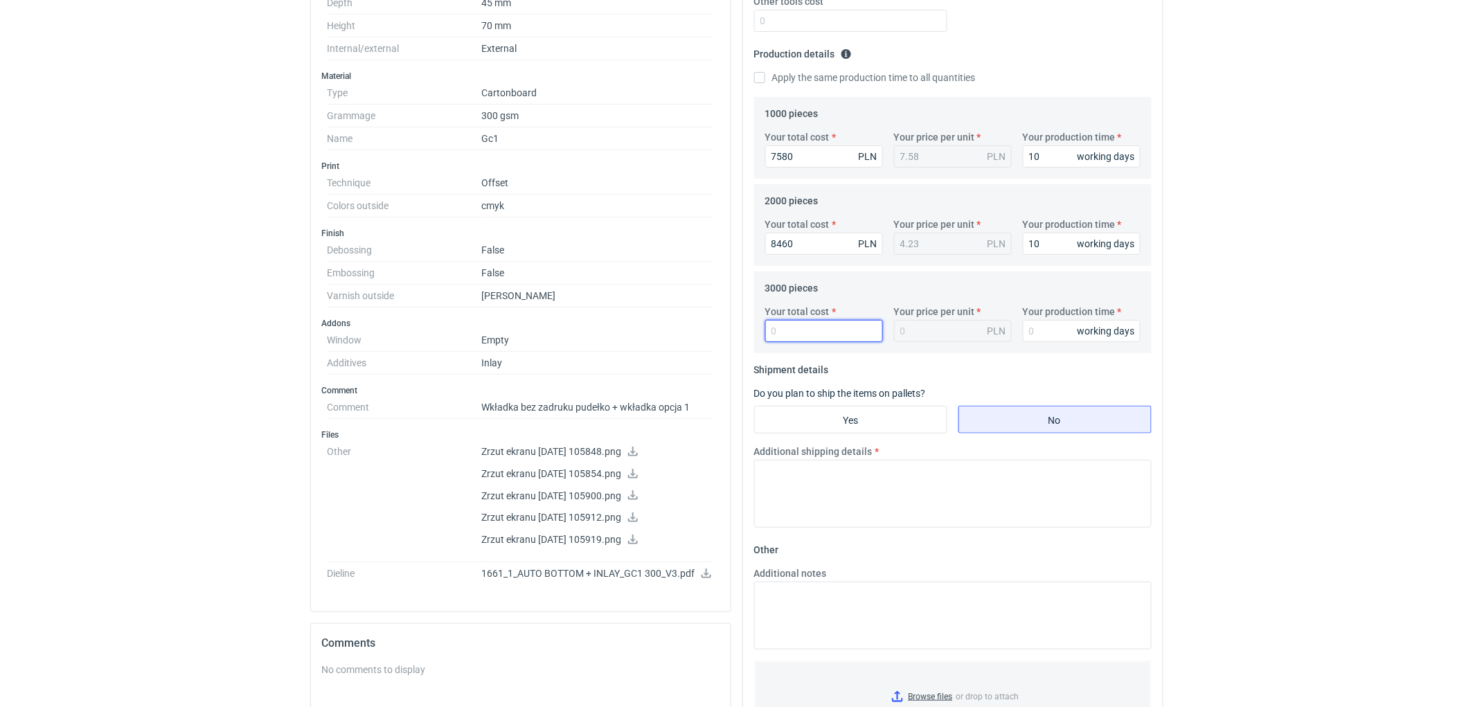
click at [800, 334] on input "Your total cost" at bounding box center [824, 331] width 118 height 22
type input "9330"
type input "3.11"
type input "9330"
click at [1052, 327] on input "Your production time" at bounding box center [1082, 331] width 118 height 22
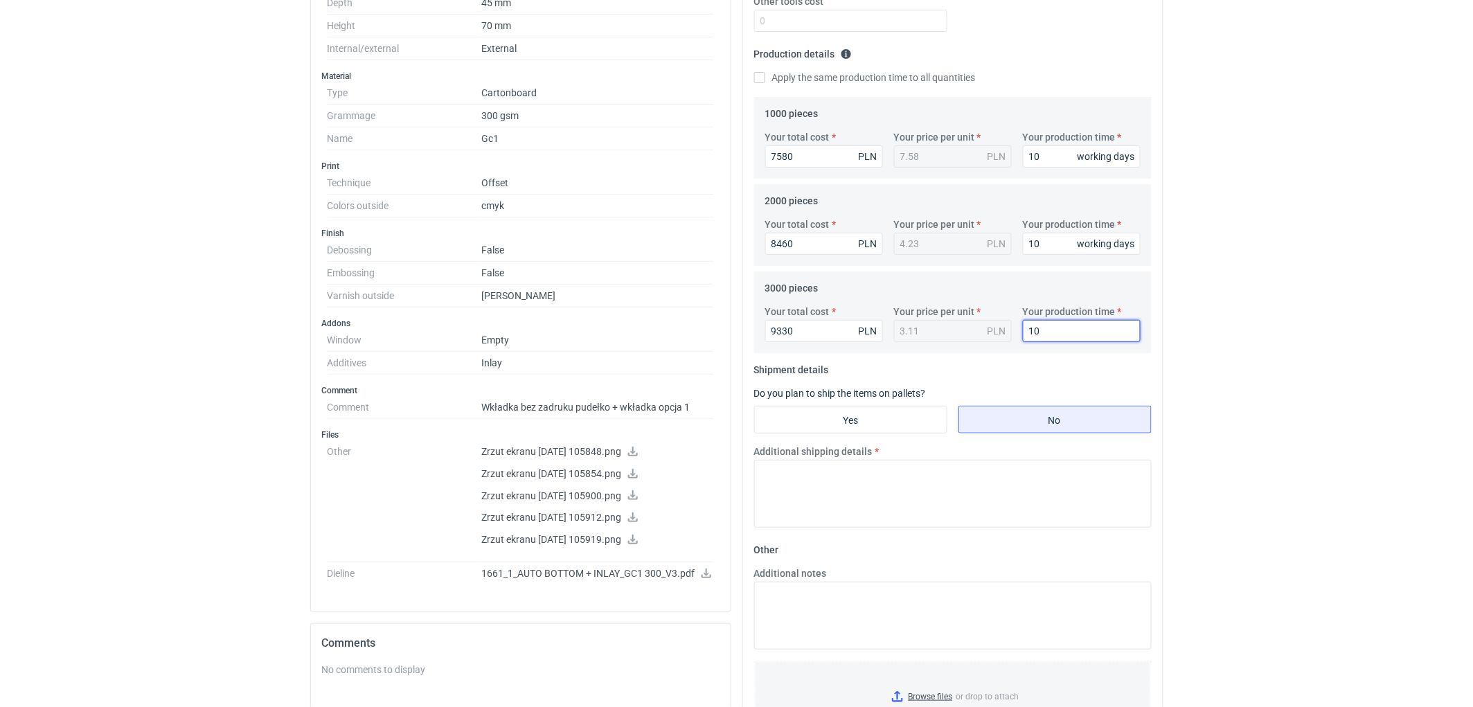
type input "10"
drag, startPoint x: 1441, startPoint y: 417, endPoint x: 1403, endPoint y: 420, distance: 38.2
click at [878, 508] on textarea "Additional shipping details" at bounding box center [952, 494] width 397 height 68
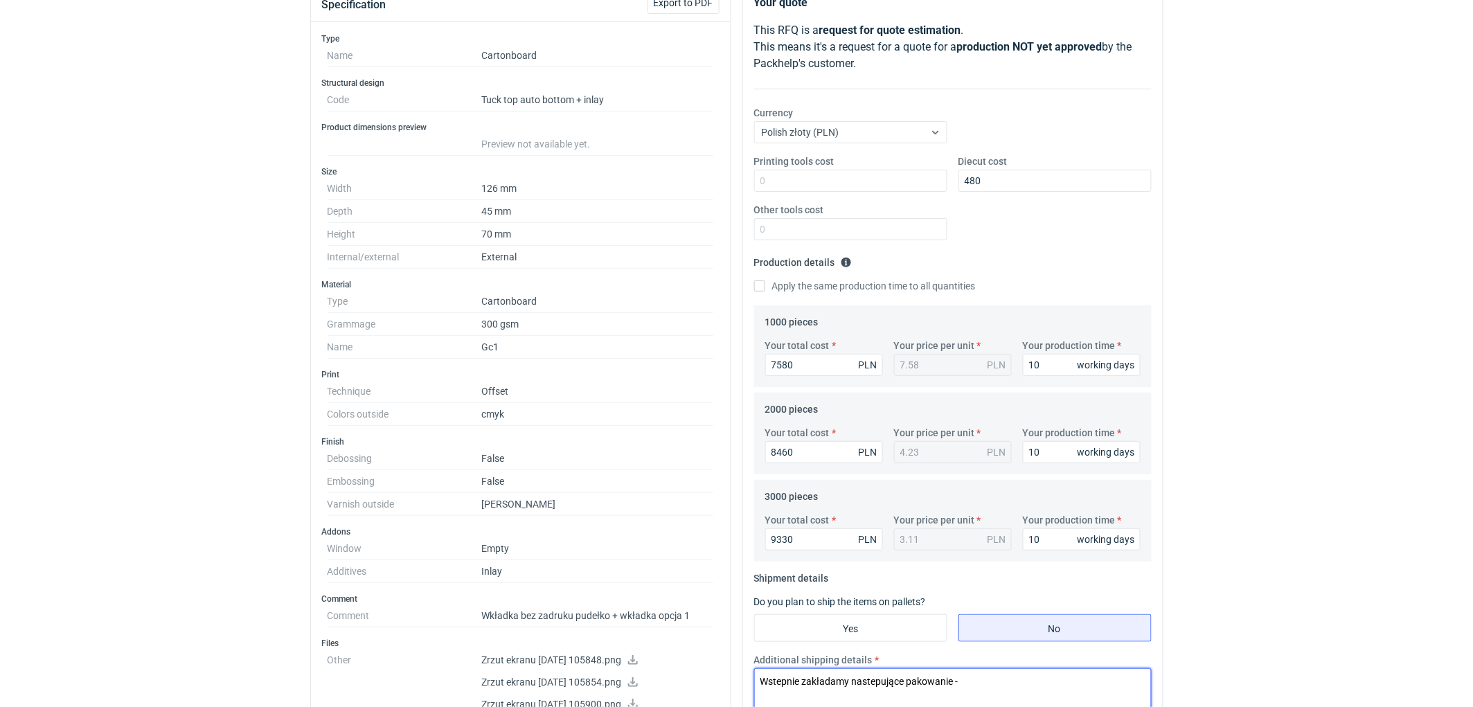
scroll to position [0, 0]
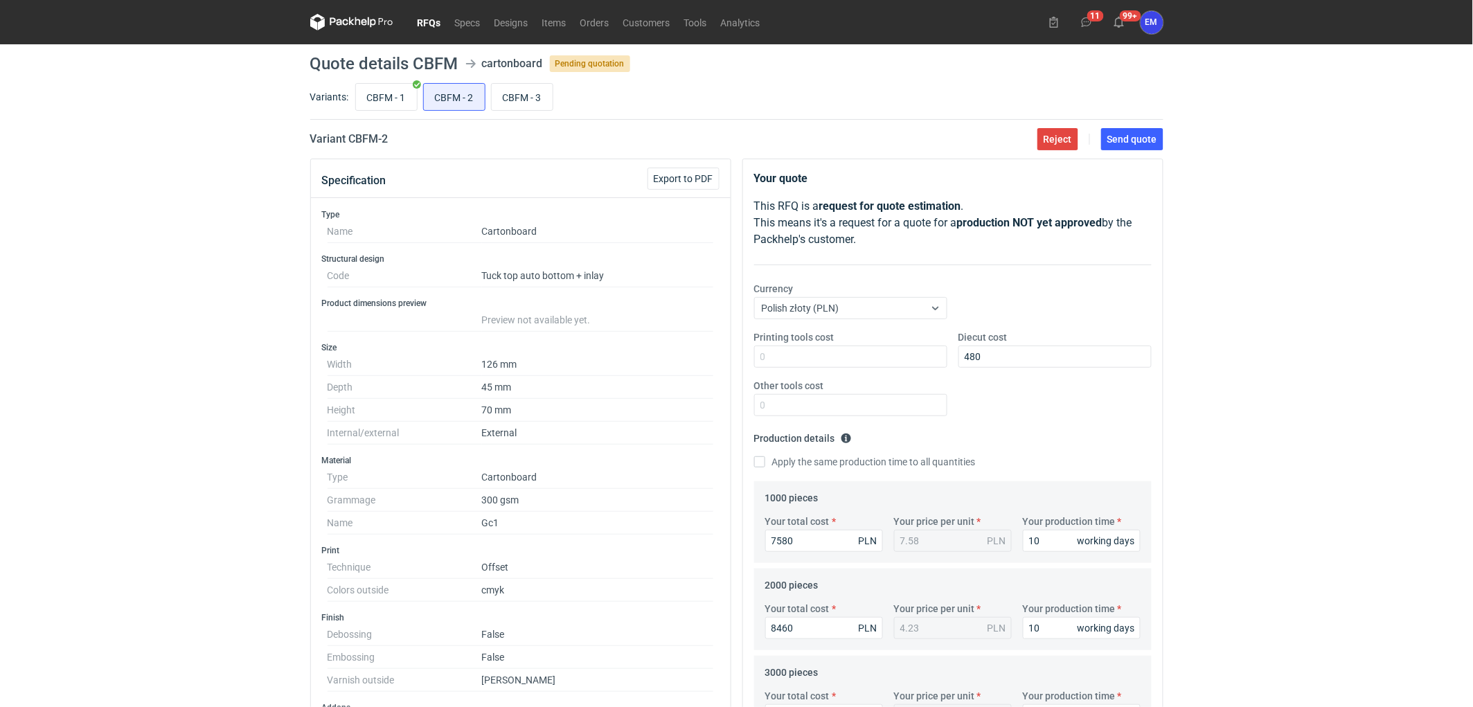
type textarea "Wstepnie zakładamy nastepujące pakowanie -"
click at [420, 98] on div "CBFM - 1 CBFM - 2 CBFM - 3" at bounding box center [757, 96] width 811 height 33
click at [372, 104] on input "CBFM - 1" at bounding box center [386, 97] width 61 height 26
radio input "true"
click at [453, 109] on label "CBFM - 2" at bounding box center [454, 97] width 62 height 28
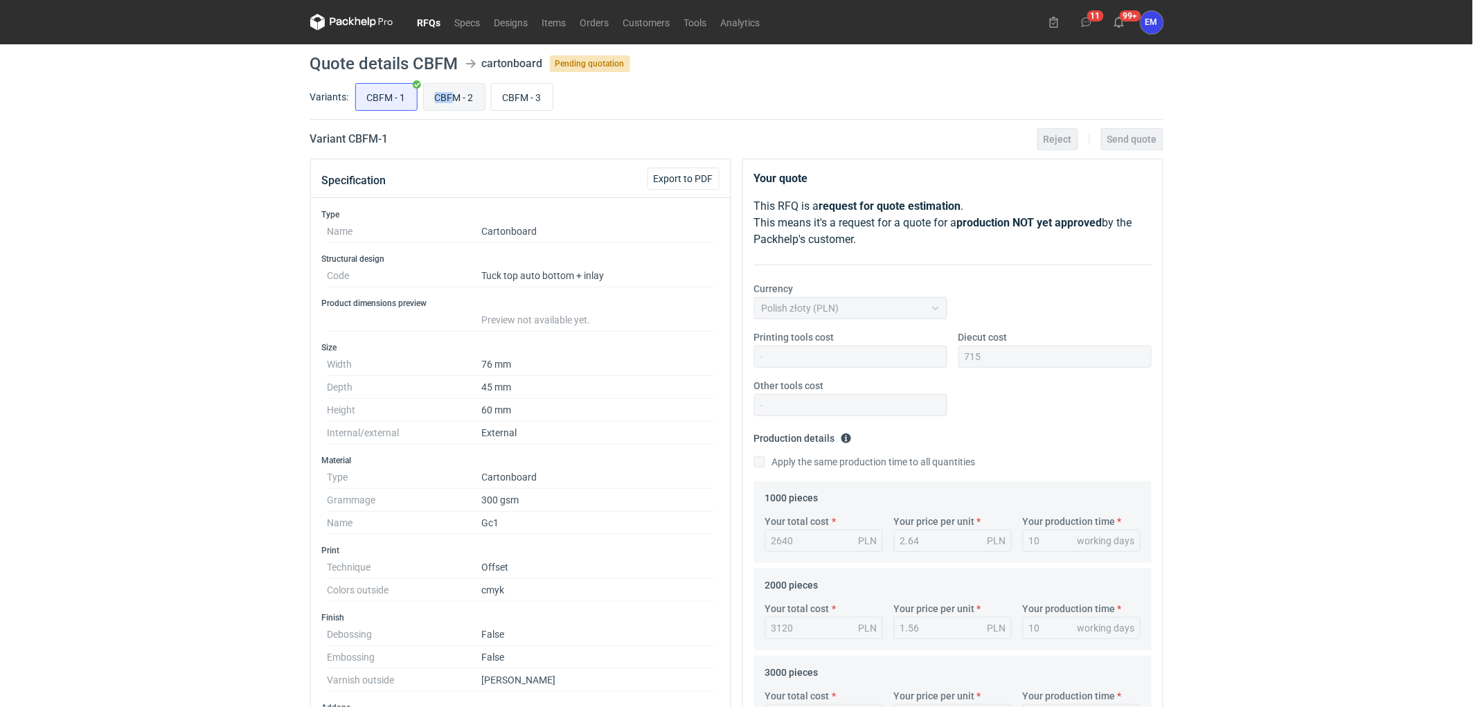
click at [458, 100] on input "CBFM - 2" at bounding box center [454, 97] width 61 height 26
radio input "true"
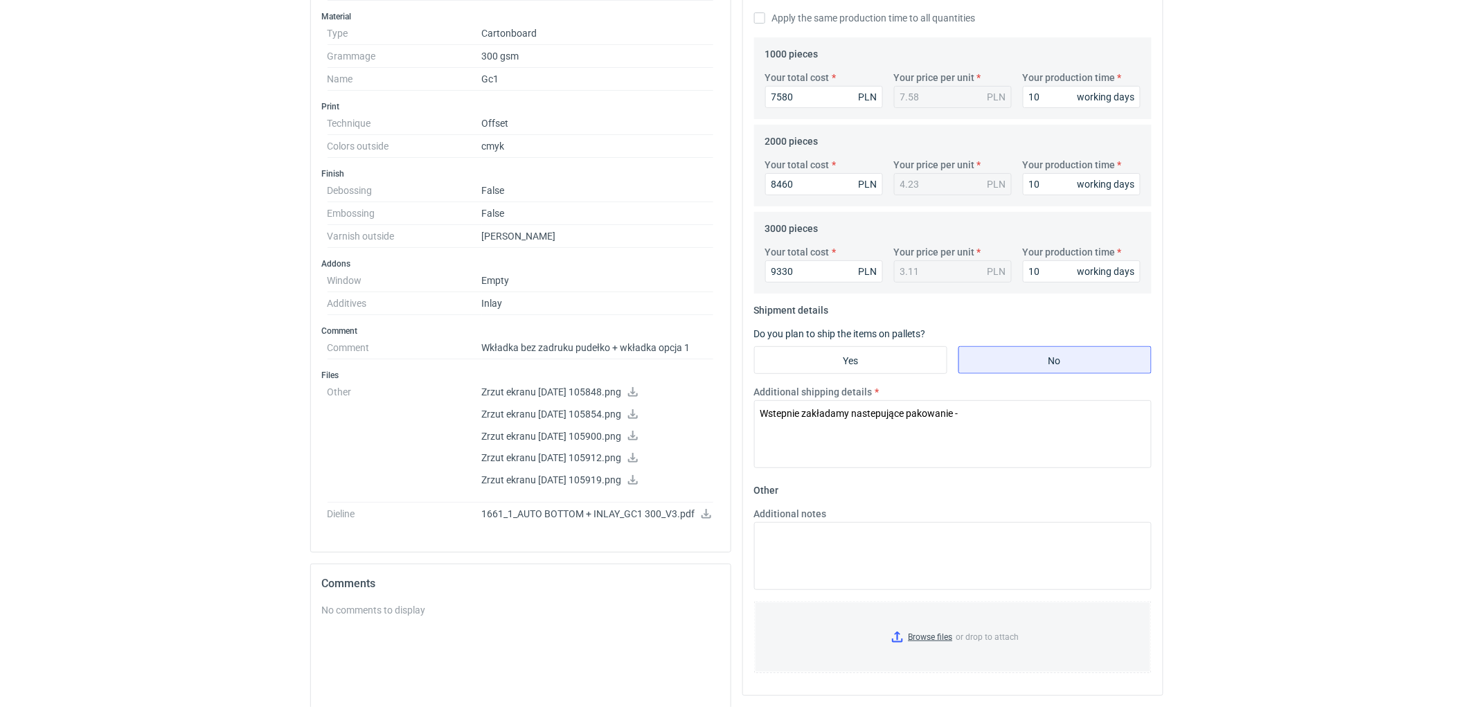
scroll to position [538, 0]
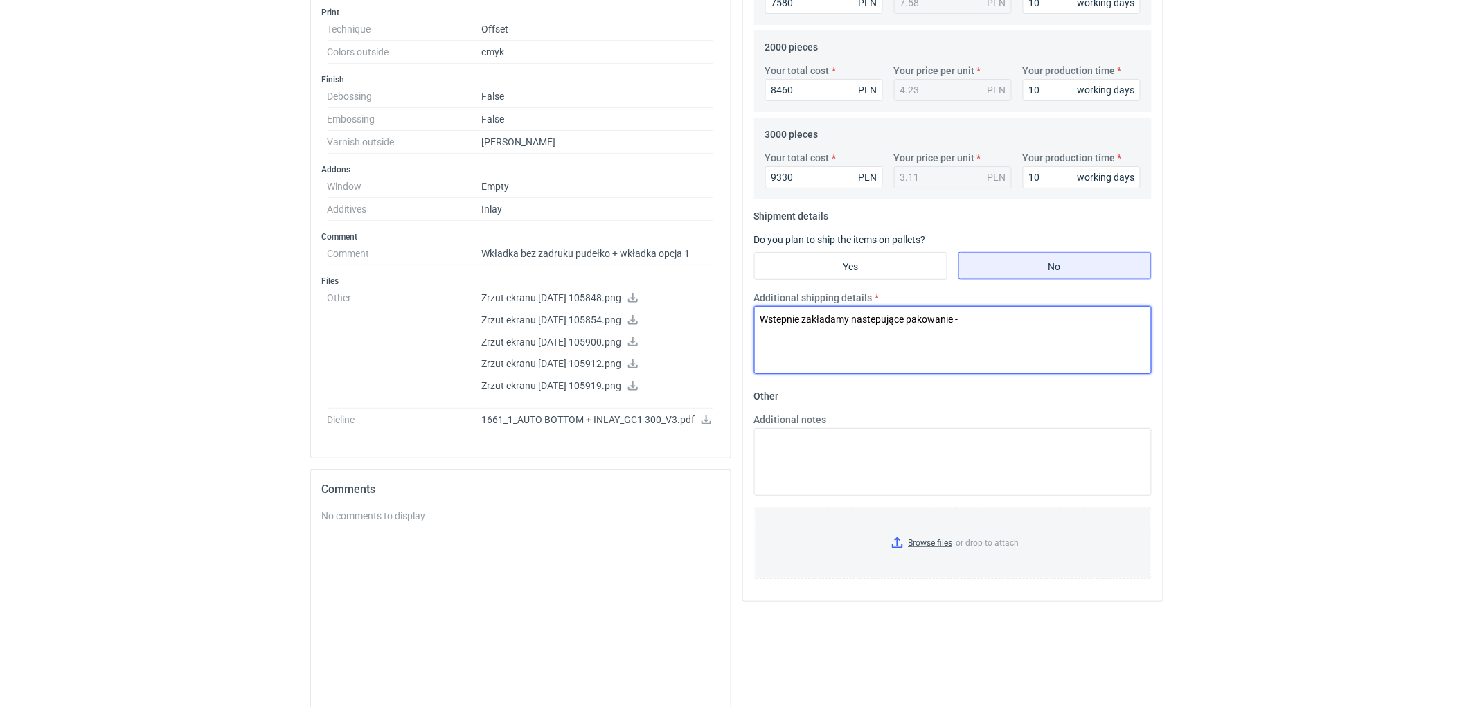
click at [1019, 342] on textarea "Wstepnie zakładamy nastepujące pakowanie -" at bounding box center [952, 340] width 397 height 68
paste textarea "1000 szt.- 2 kartony 400x300x270mm; 2000 szt.- 3 kartony 400x300x270mm; 3000 sz…"
click at [977, 330] on textarea "Wstepnie zakładamy nastepujące pakowanie - 1000 szt.- 2 kartony 400x300x270mm; …" at bounding box center [952, 340] width 397 height 68
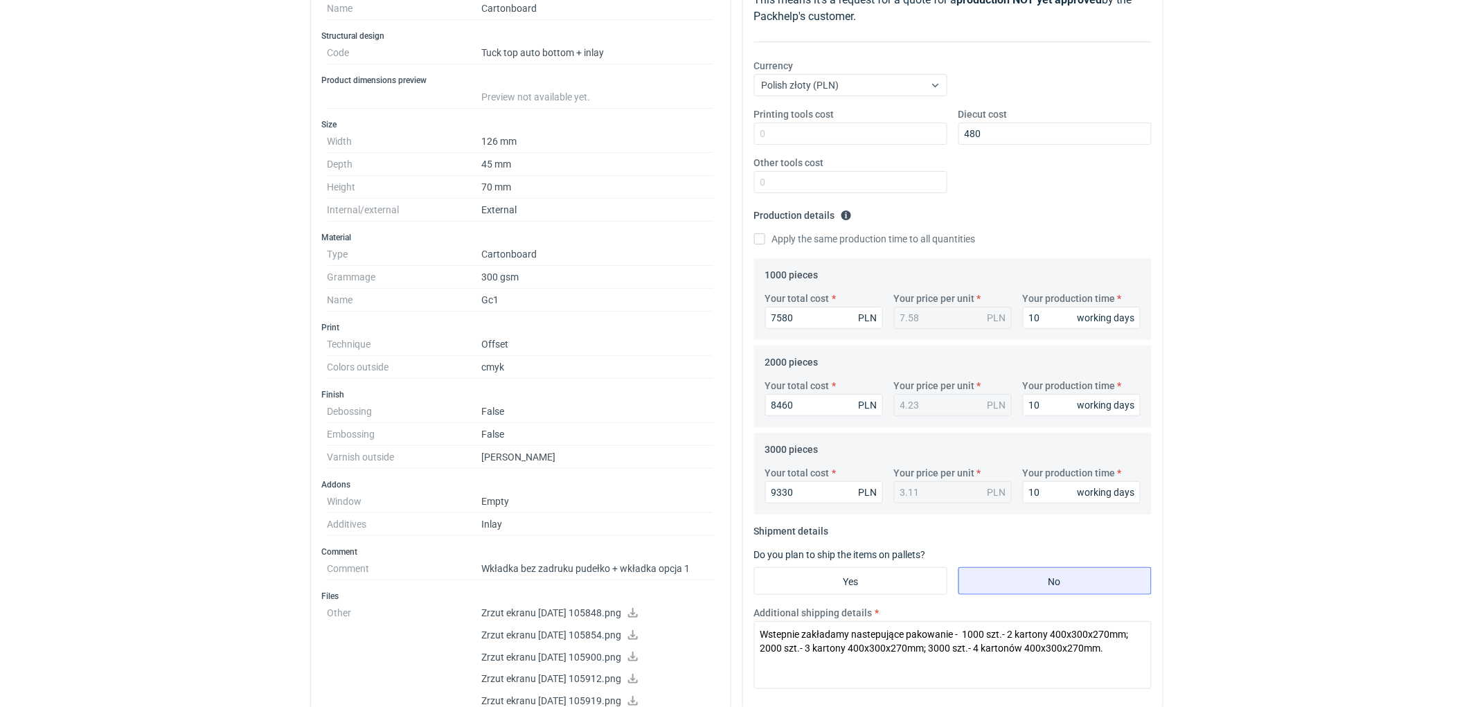
scroll to position [307, 0]
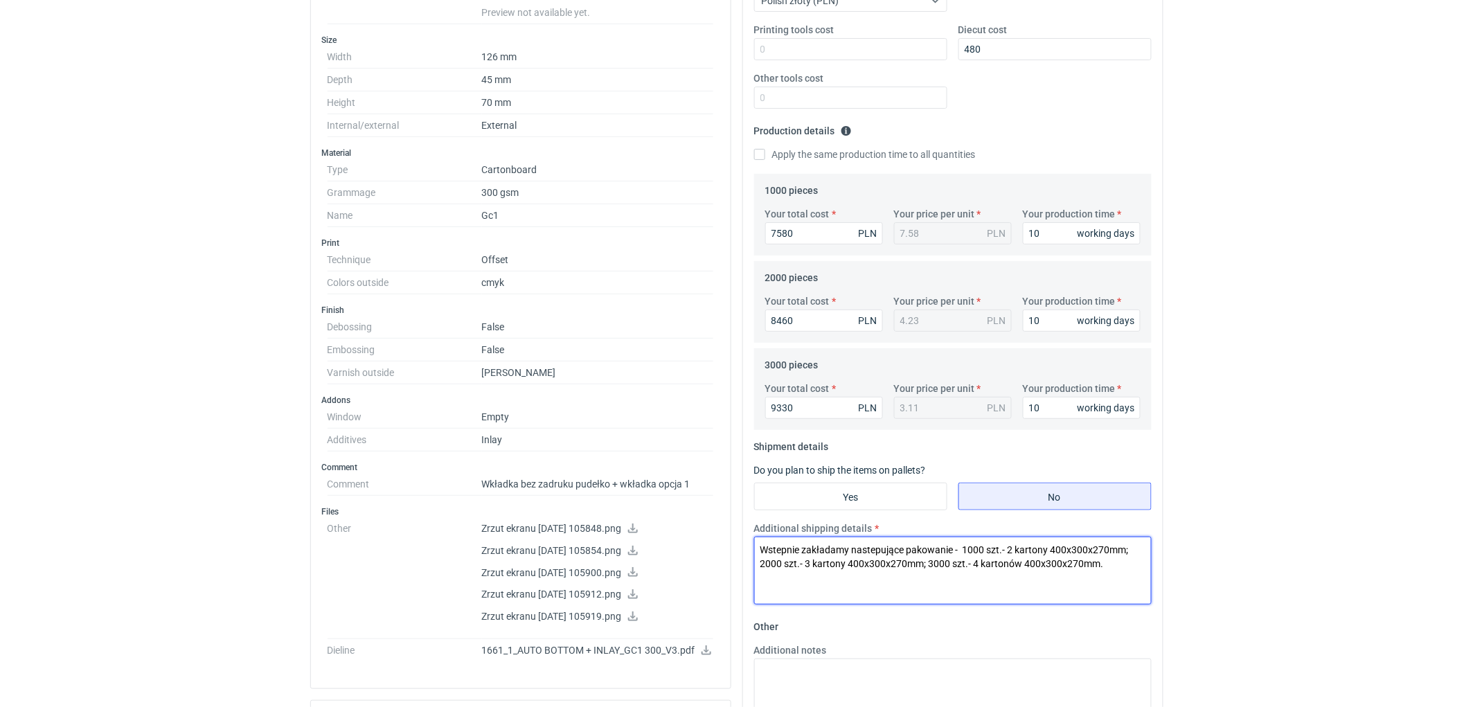
drag, startPoint x: 786, startPoint y: 594, endPoint x: 753, endPoint y: 559, distance: 48.0
click at [739, 544] on div "Your quote This RFQ is a request for quote estimation . This means it's a reque…" at bounding box center [953, 441] width 432 height 1181
click at [774, 570] on textarea "Wstepnie zakładamy nastepujące pakowanie - 1000 szt.- 2 kartony 400x300x270mm; …" at bounding box center [952, 571] width 397 height 68
click at [759, 546] on textarea "Wstepnie zakładamy nastepujące pakowanie - 1000 szt.- 2 kartony 400x300x270mm; …" at bounding box center [952, 571] width 397 height 68
click at [853, 580] on textarea "zt.- 3 kartWstepnie zakładamy nastepujące pakowanie - 1000 szt.- 2 kartony 400x…" at bounding box center [952, 571] width 397 height 68
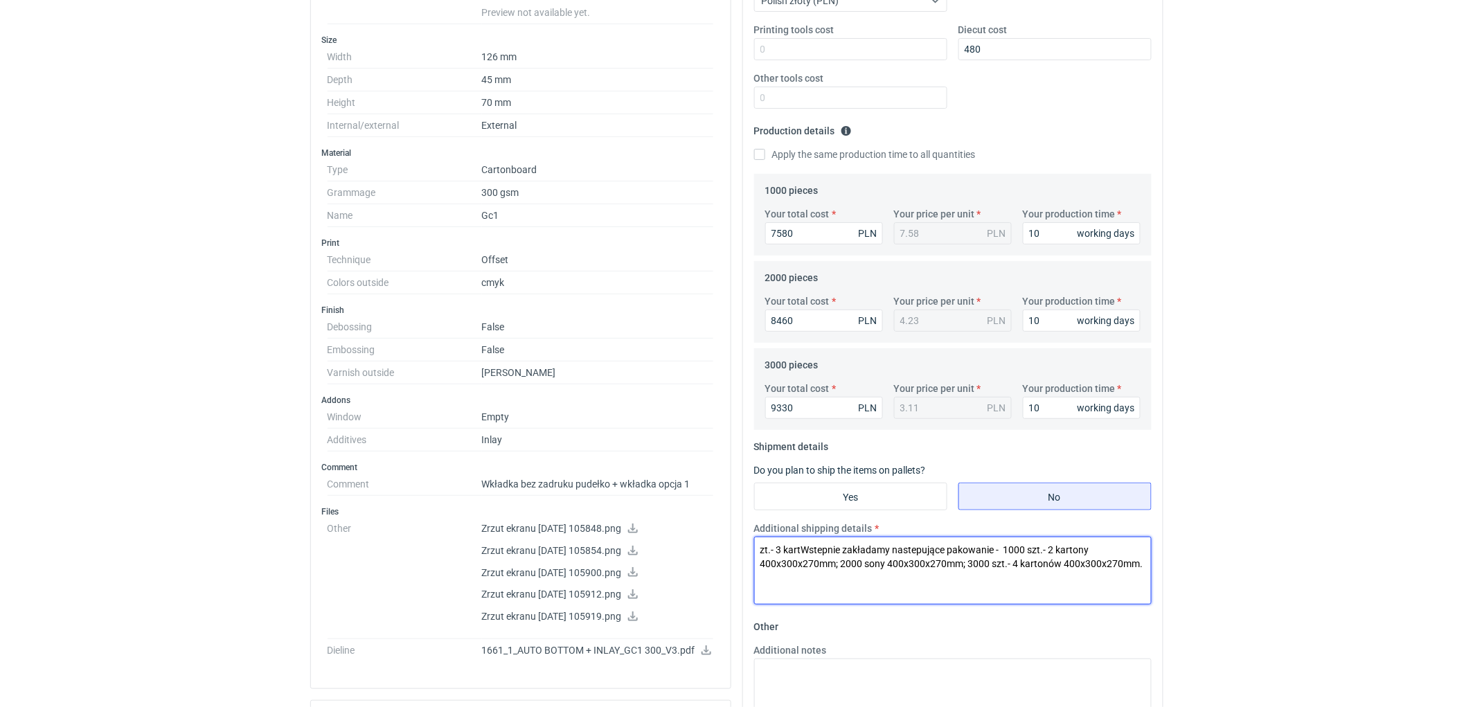
click at [800, 544] on textarea "zt.- 3 kartWstepnie zakładamy nastepujące pakowanie - 1000 szt.- 2 kartony 400x…" at bounding box center [952, 571] width 397 height 68
click at [790, 564] on textarea "Wstepnie zakładamy nastepujące pakowanie - 1000 szt.- 2 kartony 400x300x270mm; …" at bounding box center [952, 571] width 397 height 68
click at [951, 590] on textarea "Wstepnie zakładamy nastepujące pakowanie - 1000 szt.- 2 kartony 400x300x270mm; …" at bounding box center [952, 571] width 397 height 68
drag, startPoint x: 764, startPoint y: 550, endPoint x: 1104, endPoint y: 571, distance: 341.3
click at [1104, 571] on textarea "Wstepnie zakładamy nastepujące pakowanie - 1000 szt.- 2 kartony 400x300x270mm; …" at bounding box center [952, 571] width 397 height 68
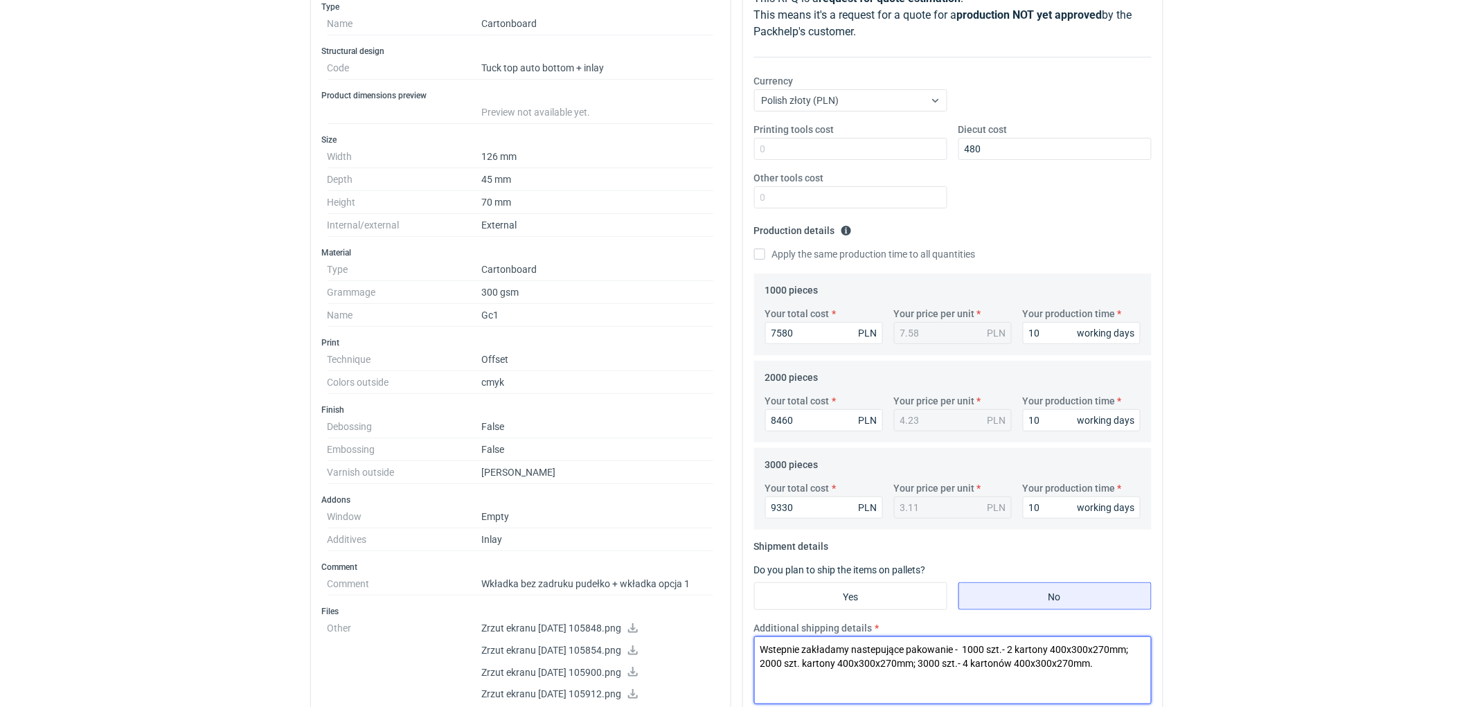
scroll to position [0, 0]
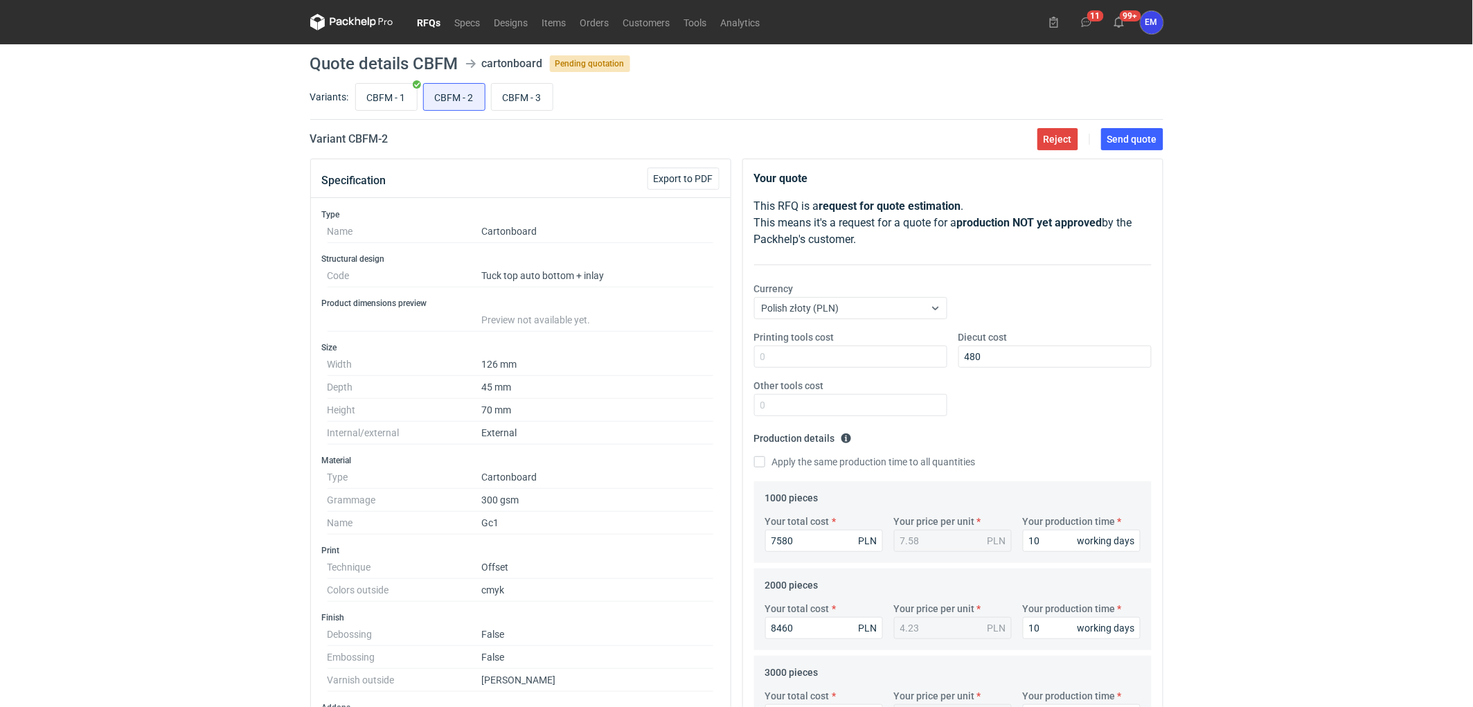
type textarea "Wstepnie zakładamy nastepujące pakowanie - 1000 szt.- 2 kartony 400x300x270mm; …"
click at [1206, 330] on div "RFQs Specs Designs Items Orders Customers Tools Analytics 11 99+ EM Ewelina Mac…" at bounding box center [736, 353] width 1473 height 707
click at [517, 102] on input "CBFM - 3" at bounding box center [522, 97] width 61 height 26
radio input "true"
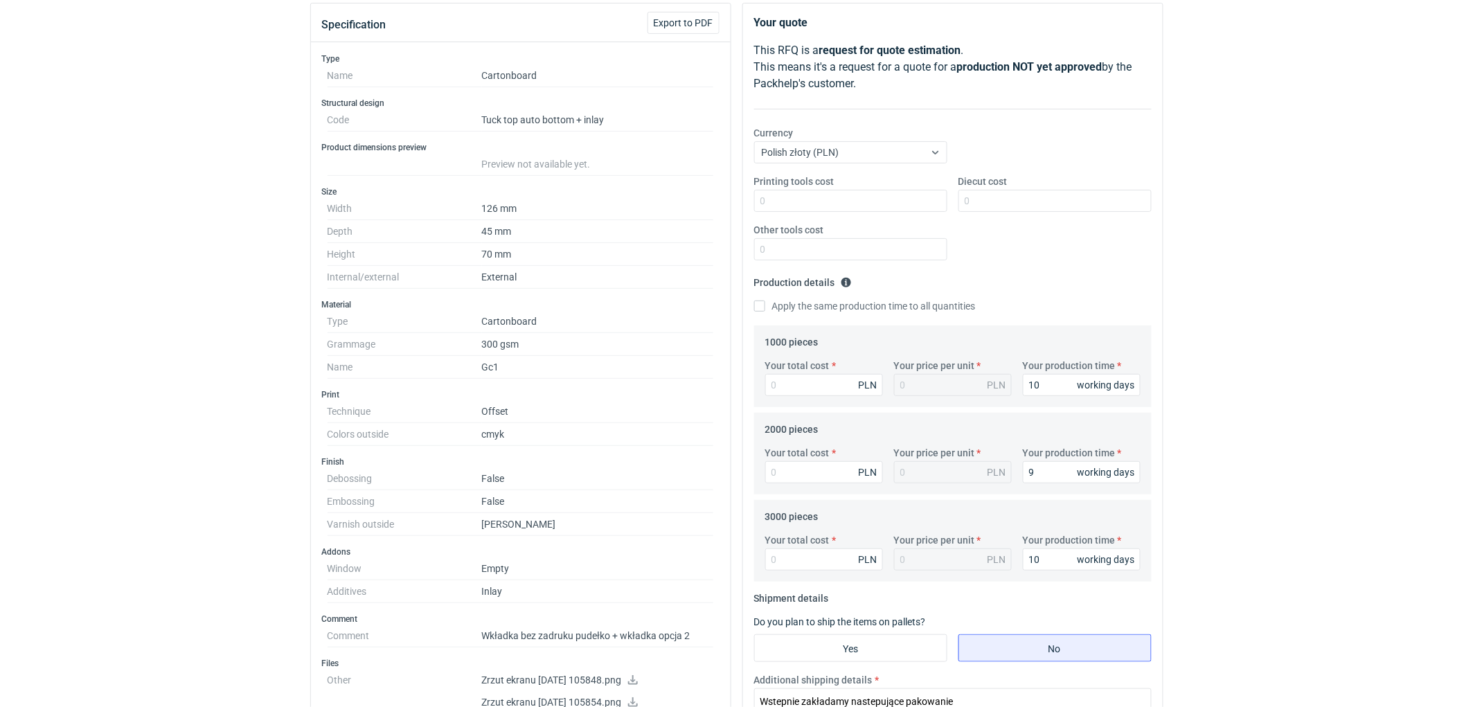
scroll to position [307, 0]
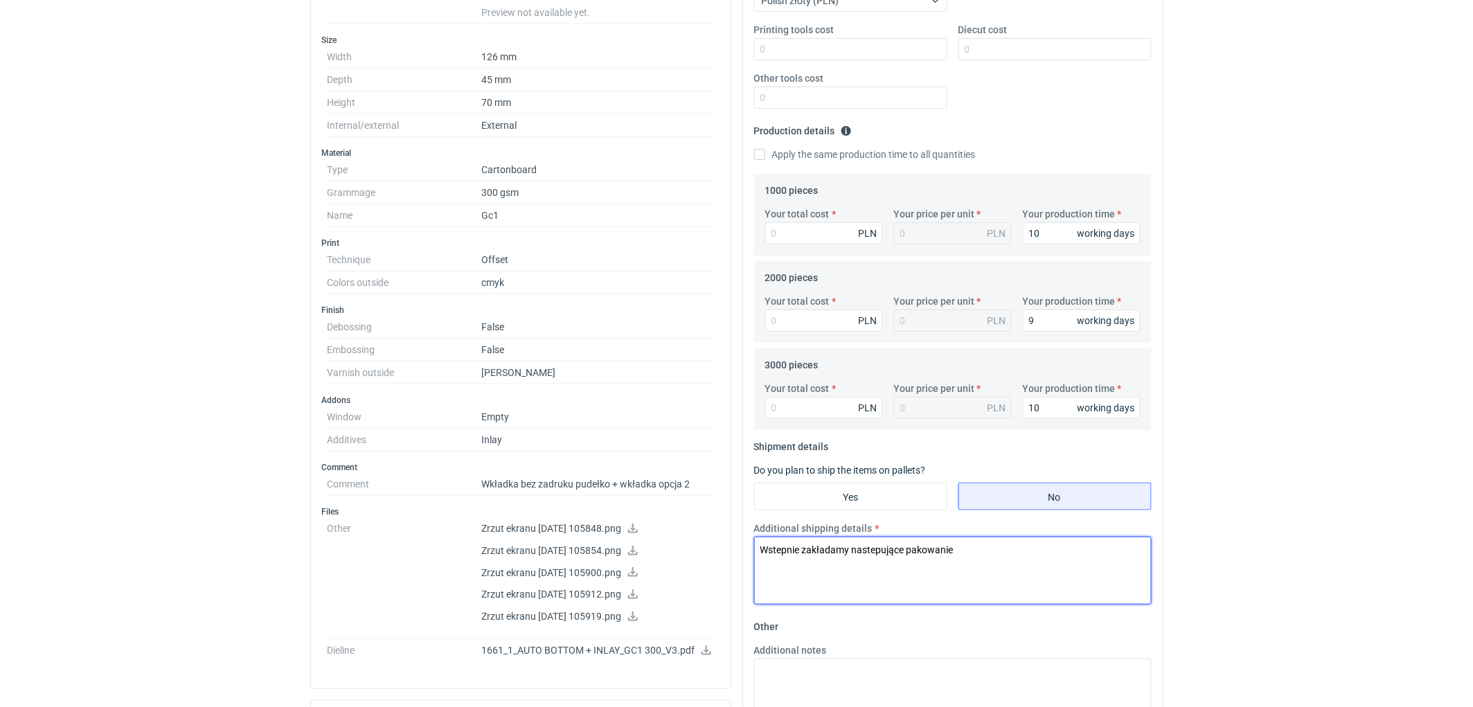
drag, startPoint x: 990, startPoint y: 550, endPoint x: 674, endPoint y: 533, distance: 316.2
click at [626, 530] on div "Specification Export to PDF Type Name Cartonboard Structural design Code Tuck t…" at bounding box center [737, 441] width 864 height 1181
paste textarea "- 1000 szt.- 2 kartony 400x300x270mm; 2000 szt. kartony 400x300x270mm; 3000 szt…"
type textarea "Wstepnie zakładamy nastepujące pakowanie - 1000 szt.- 2 kartony 400x300x270mm; …"
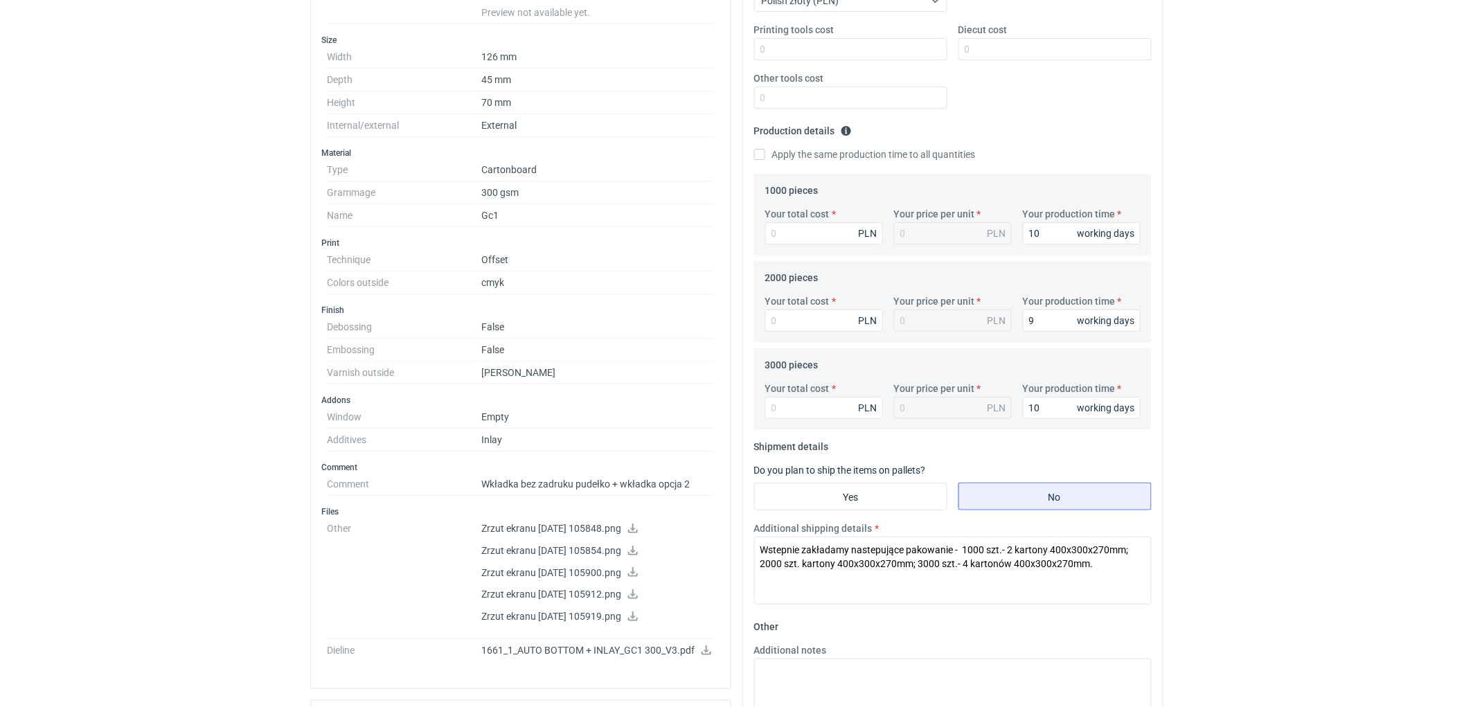
click at [1394, 348] on div "RFQs Specs Designs Items Orders Customers Tools Analytics 11 99+ EM Ewelina Mac…" at bounding box center [736, 46] width 1473 height 707
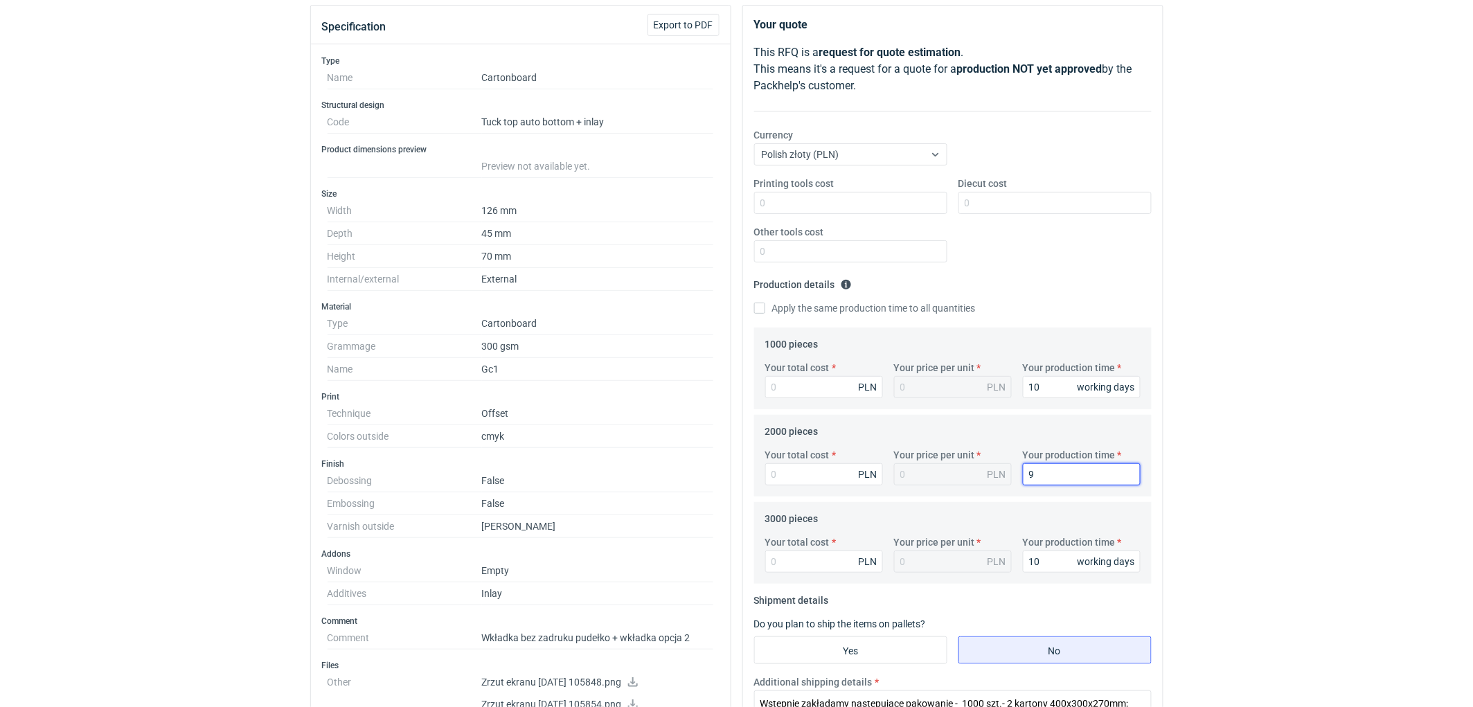
click at [1050, 485] on input "9" at bounding box center [1082, 474] width 118 height 22
type input "10"
click at [803, 384] on input "Your total cost" at bounding box center [824, 387] width 118 height 22
type input "9290"
type input "9.29"
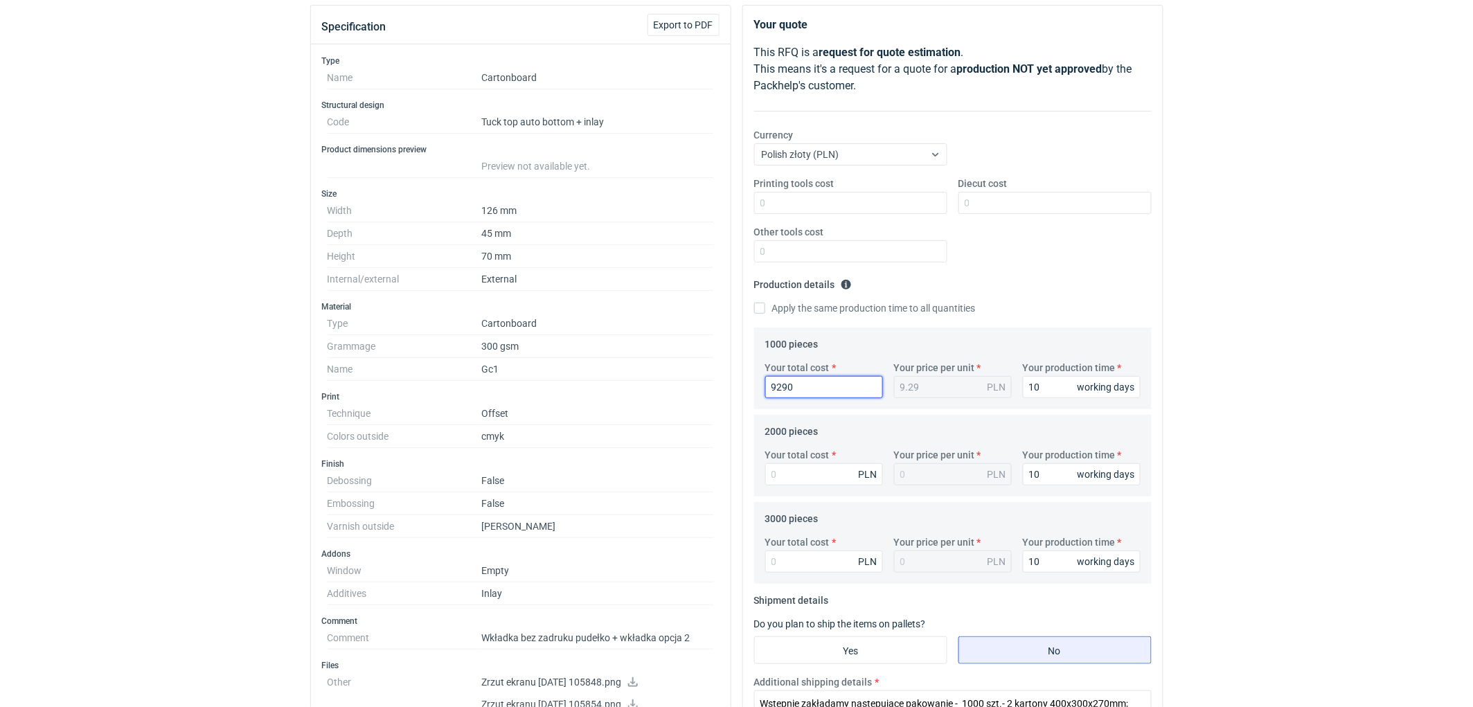
type input "9290"
click at [811, 481] on input "Your total cost" at bounding box center [824, 474] width 118 height 22
type input "10160"
type input "5.08"
type input "10160"
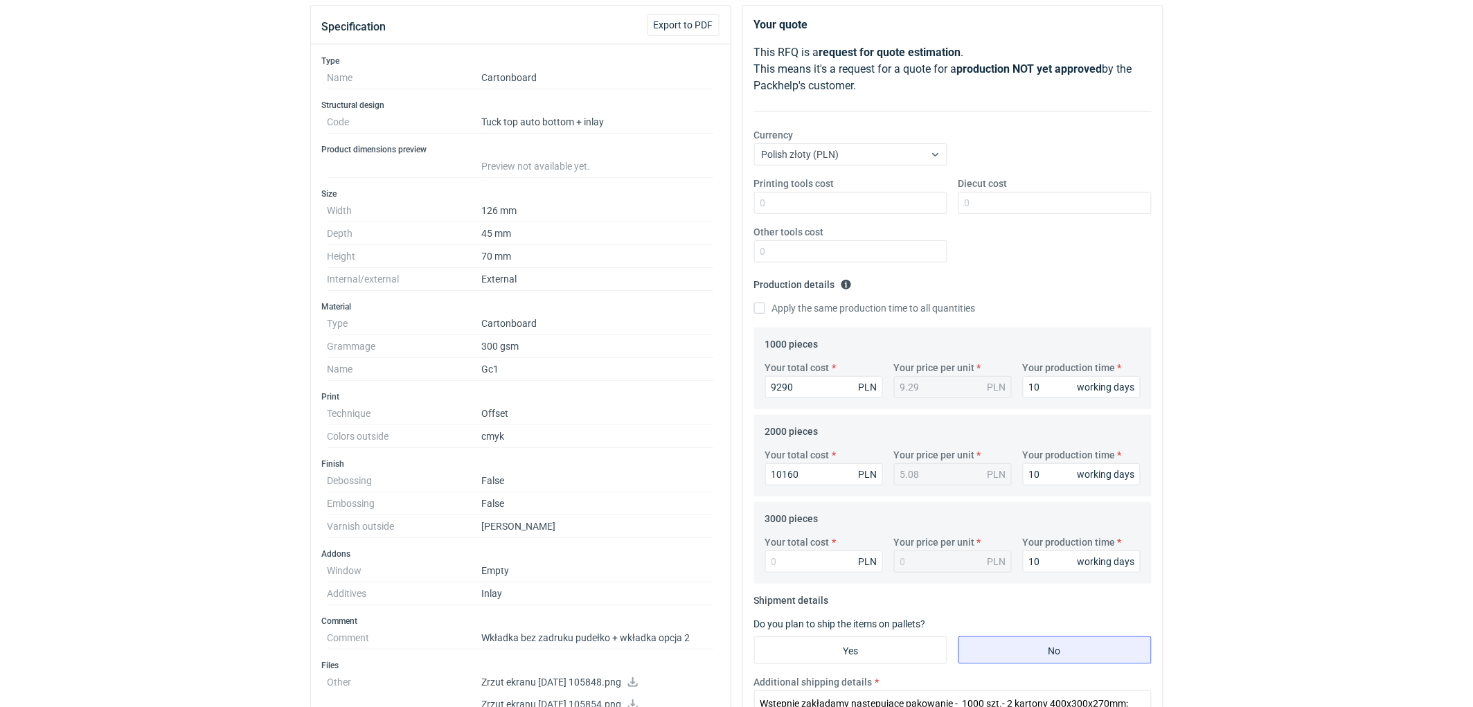
click at [1284, 465] on div "RFQs Specs Designs Items Orders Customers Tools Analytics 11 99+ EM Ewelina Mac…" at bounding box center [736, 199] width 1473 height 707
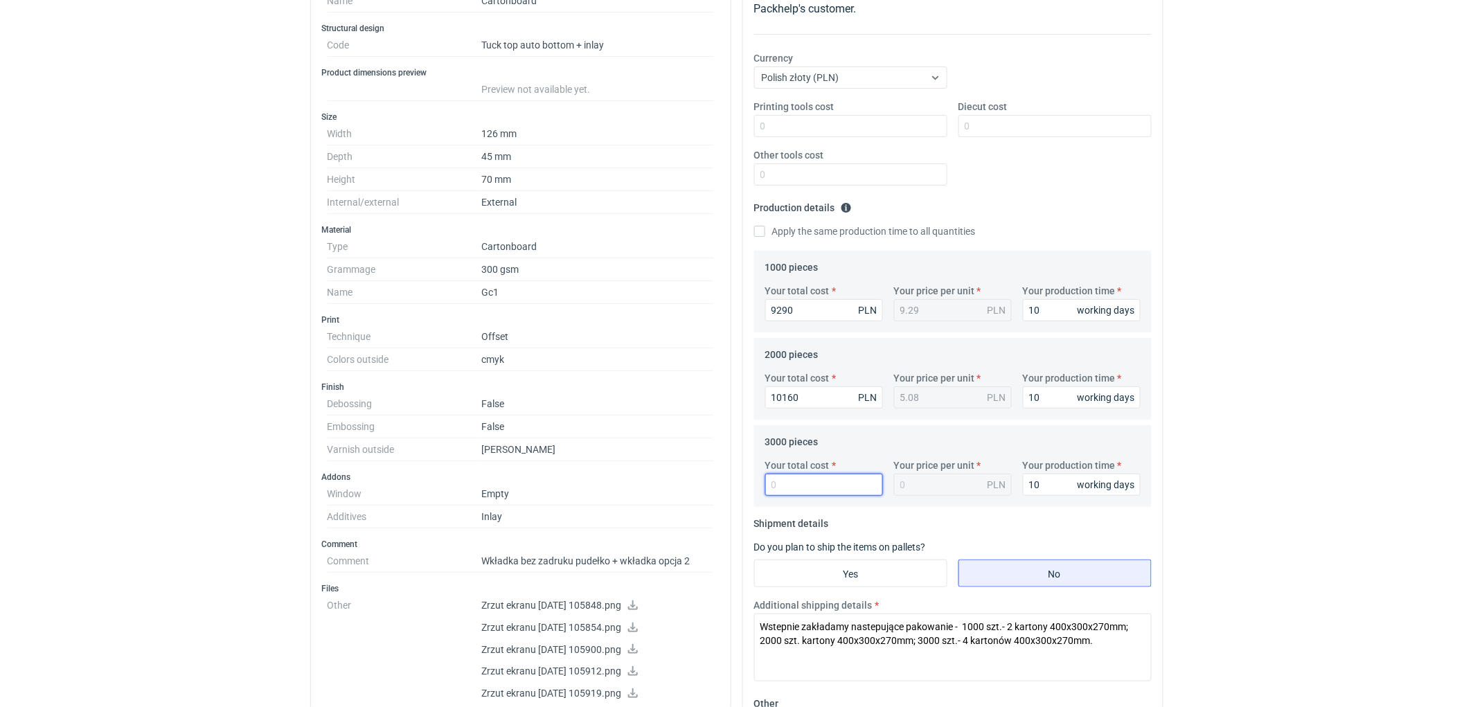
click at [784, 492] on input "Your total cost" at bounding box center [824, 485] width 118 height 22
type input "11040"
type input "3.68"
type input "11040"
click at [1374, 442] on div "RFQs Specs Designs Items Orders Customers Tools Analytics 11 99+ EM Ewelina Mac…" at bounding box center [736, 122] width 1473 height 707
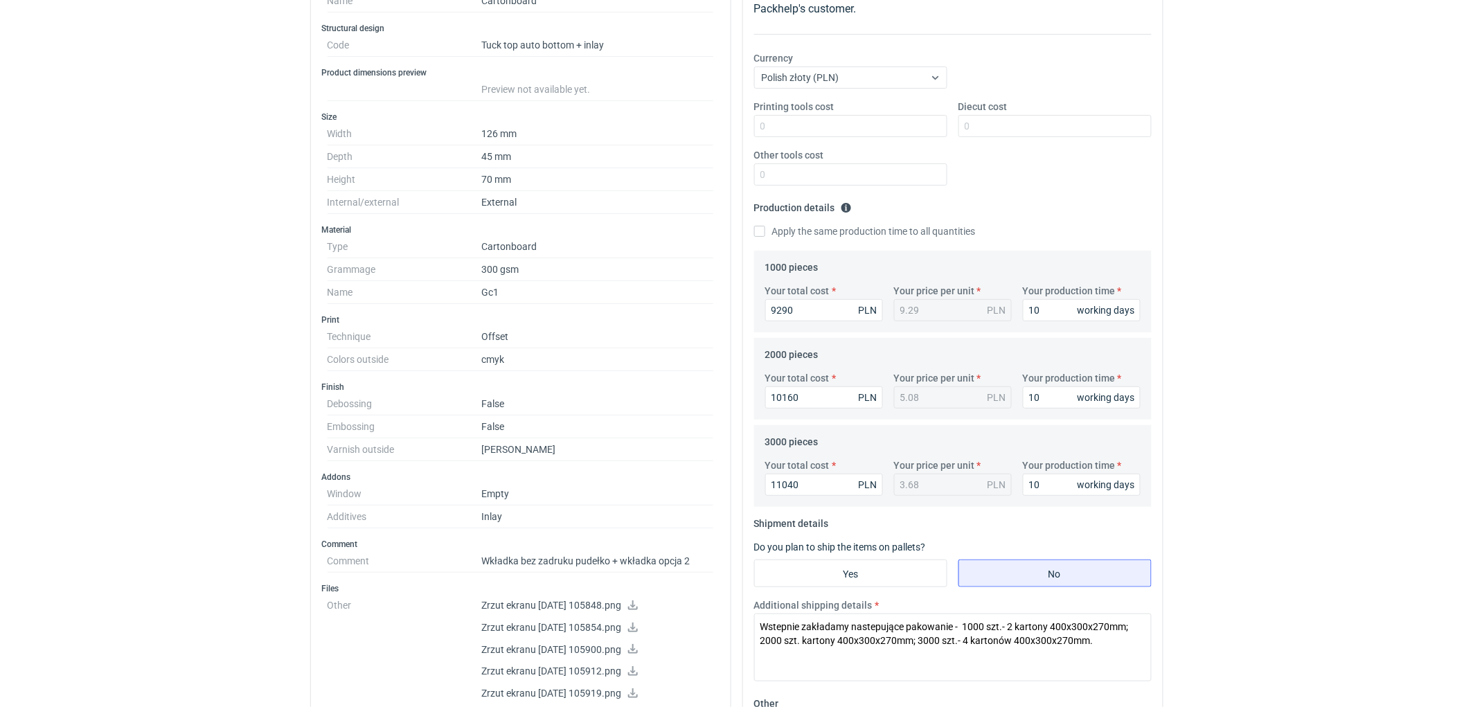
click at [1329, 426] on div "RFQs Specs Designs Items Orders Customers Tools Analytics 11 99+ EM Ewelina Mac…" at bounding box center [736, 122] width 1473 height 707
click at [1333, 420] on div "RFQs Specs Designs Items Orders Customers Tools Analytics 11 99+ EM Ewelina Mac…" at bounding box center [736, 122] width 1473 height 707
click at [1322, 436] on div "RFQs Specs Designs Items Orders Customers Tools Analytics 11 99+ EM Ewelina Mac…" at bounding box center [736, 122] width 1473 height 707
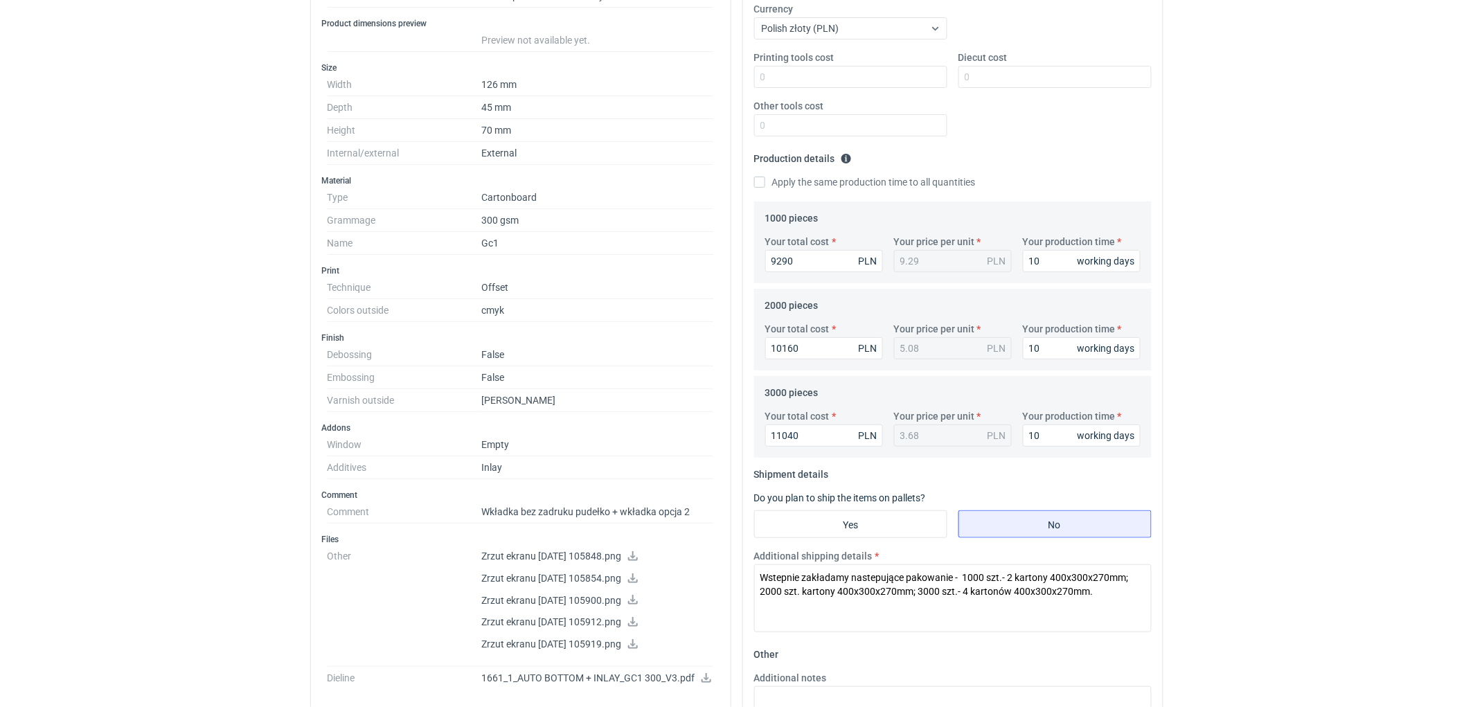
scroll to position [307, 0]
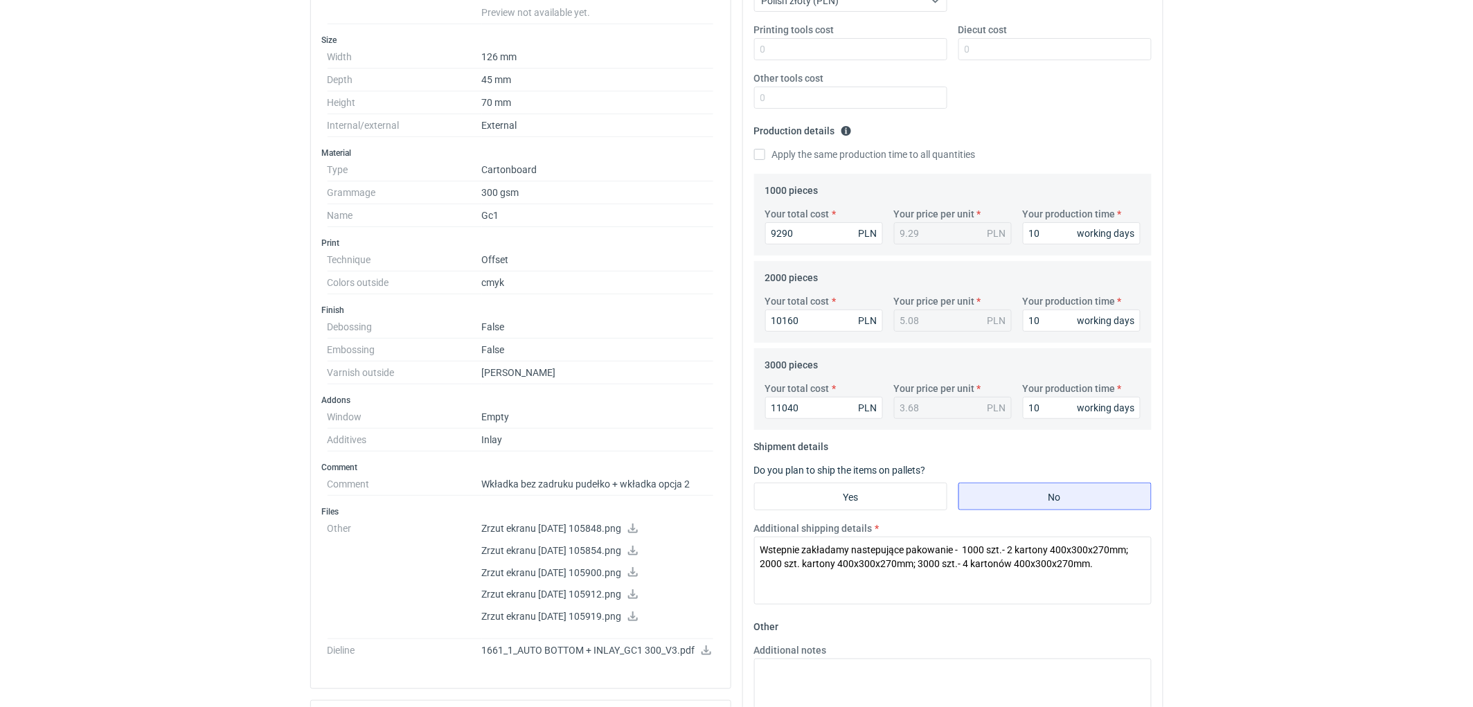
click at [1299, 399] on html "RFQs Specs Designs Items Orders Customers Tools Analytics 11 99+ EM Ewelina Mac…" at bounding box center [736, 46] width 1473 height 707
click at [1297, 399] on html "RFQs Specs Designs Items Orders Customers Tools Analytics 11 99+ EM Ewelina Mac…" at bounding box center [736, 46] width 1473 height 707
click at [1302, 399] on html "RFQs Specs Designs Items Orders Customers Tools Analytics 11 99+ EM Ewelina Mac…" at bounding box center [736, 46] width 1473 height 707
click at [1279, 399] on html "RFQs Specs Designs Items Orders Customers Tools Analytics 11 99+ EM Ewelina Mac…" at bounding box center [736, 46] width 1473 height 707
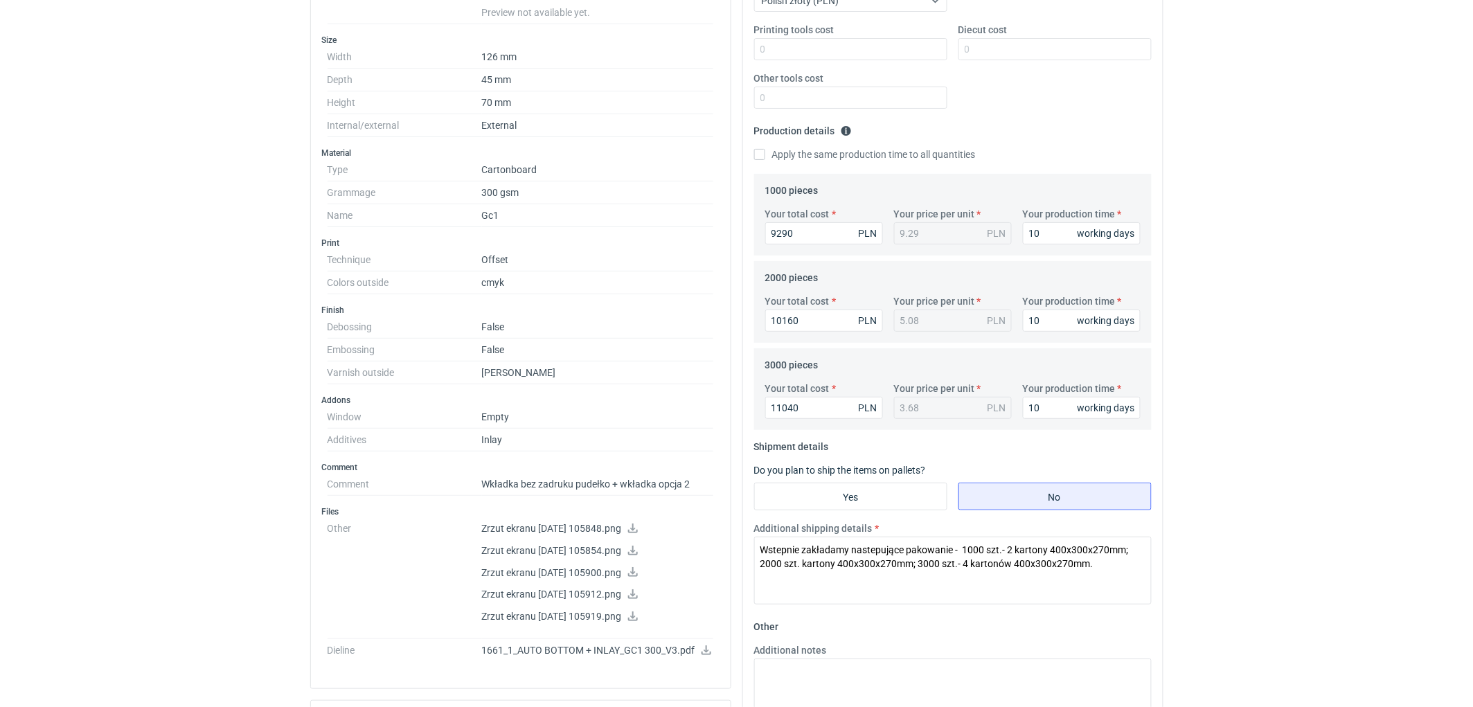
click at [1279, 399] on html "RFQs Specs Designs Items Orders Customers Tools Analytics 11 99+ EM Ewelina Mac…" at bounding box center [736, 46] width 1473 height 707
click at [1277, 399] on html "RFQs Specs Designs Items Orders Customers Tools Analytics 11 99+ EM Ewelina Mac…" at bounding box center [736, 46] width 1473 height 707
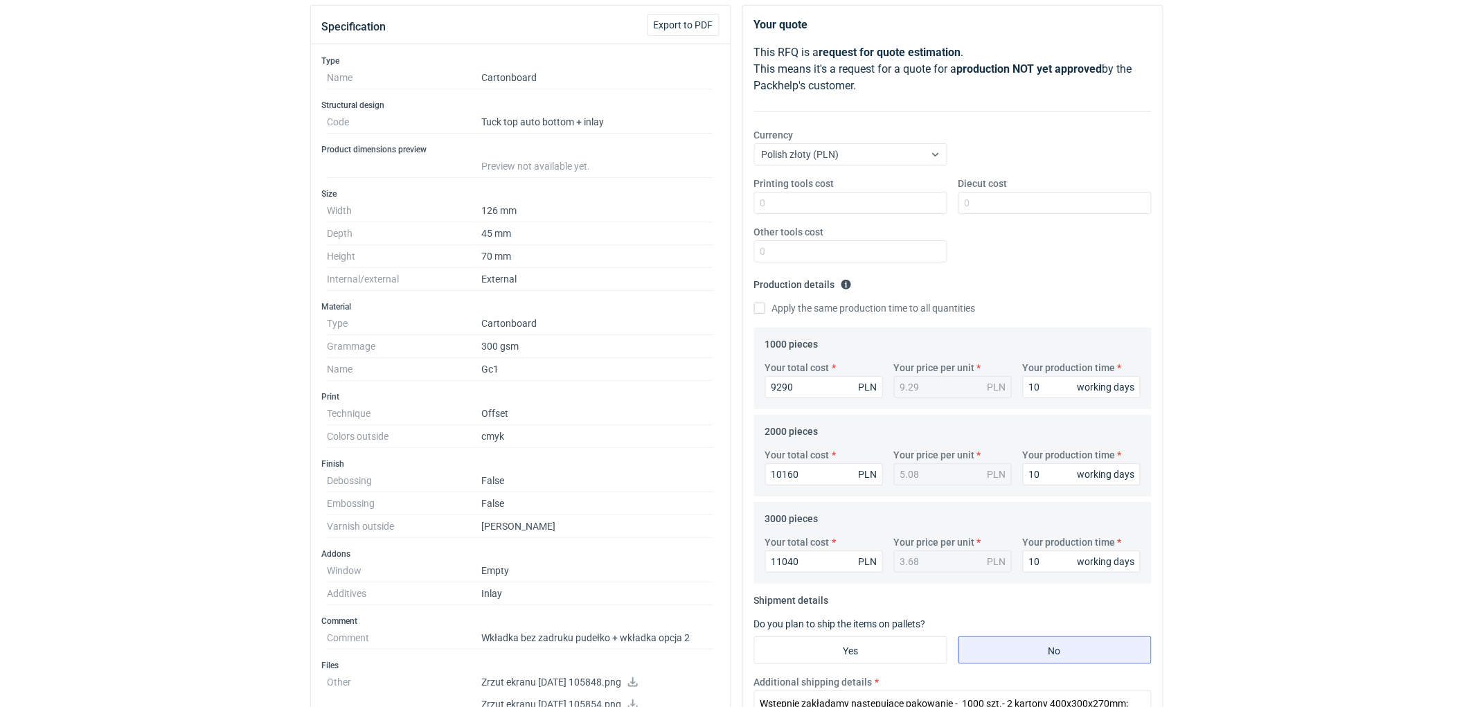
scroll to position [0, 0]
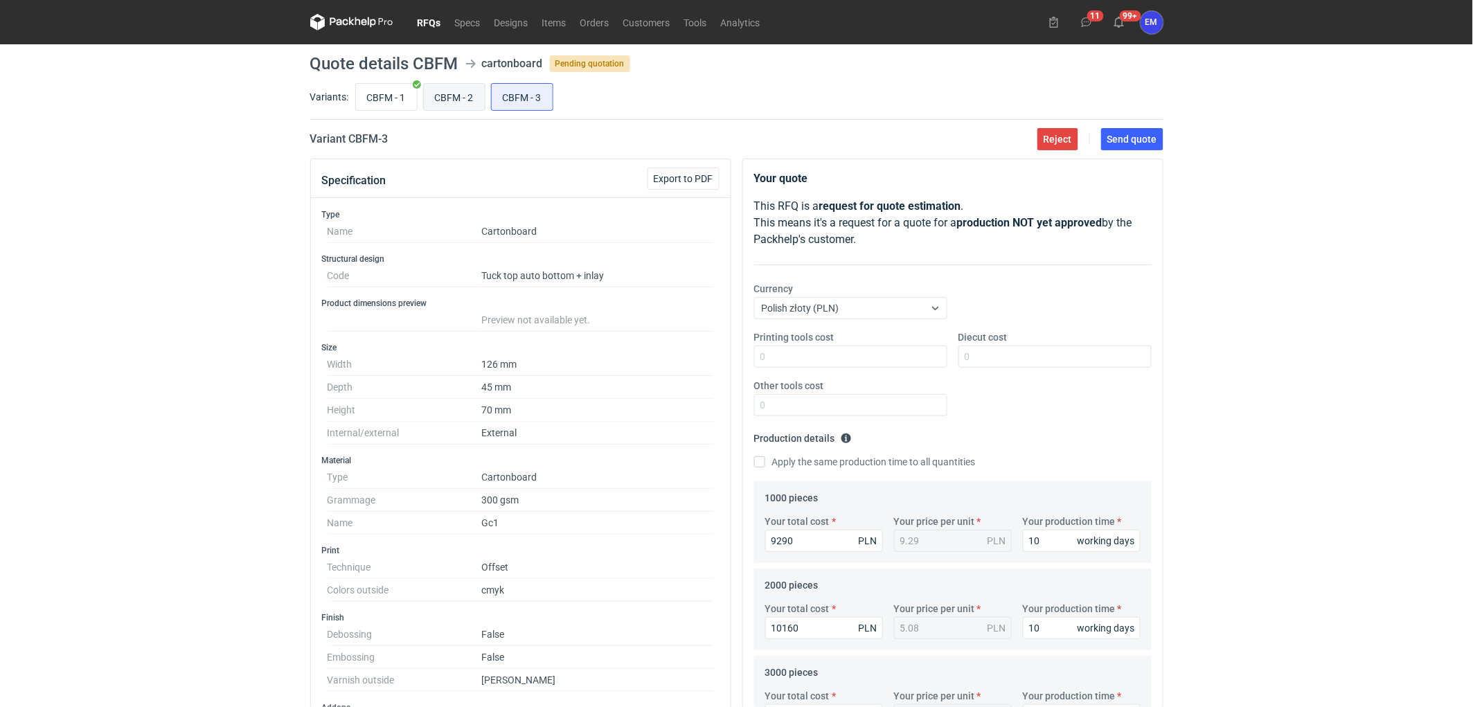
click at [464, 101] on input "CBFM - 2" at bounding box center [454, 97] width 61 height 26
radio input "true"
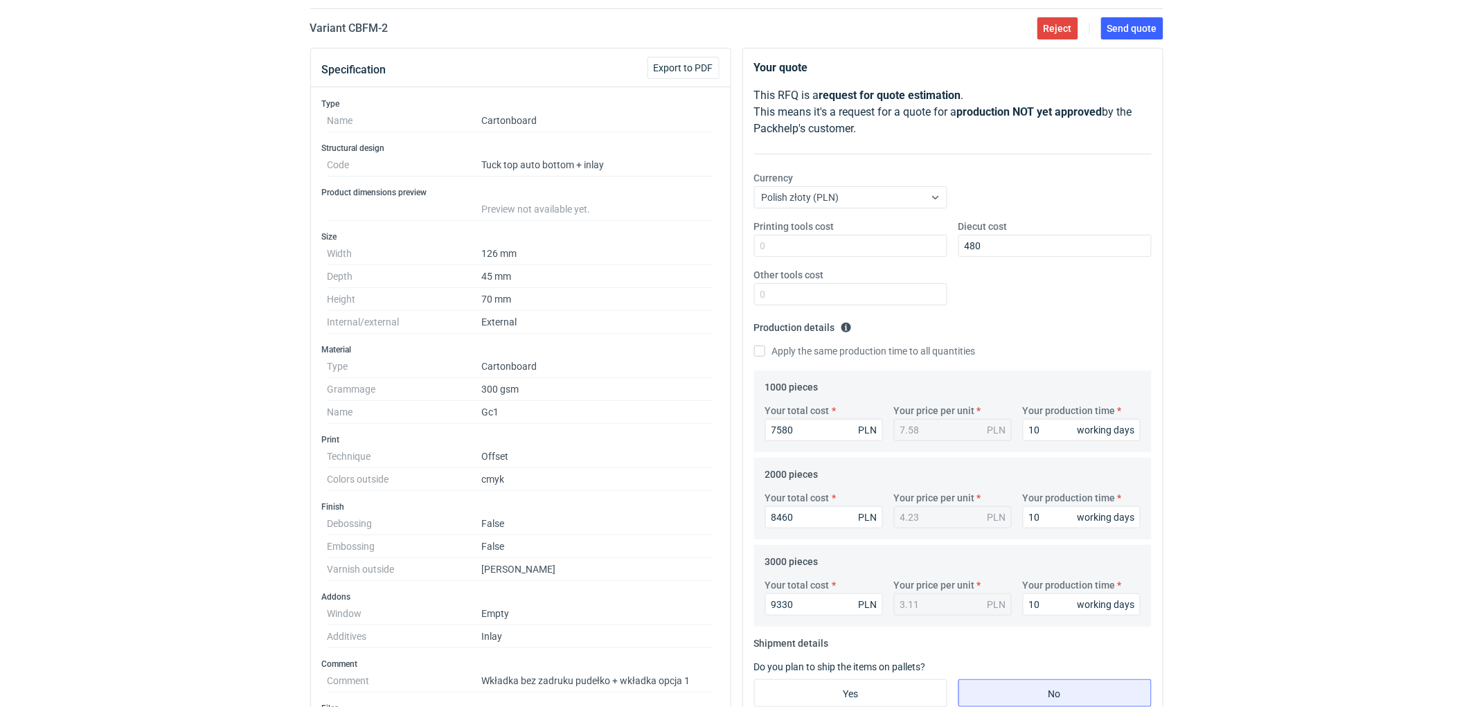
scroll to position [307, 0]
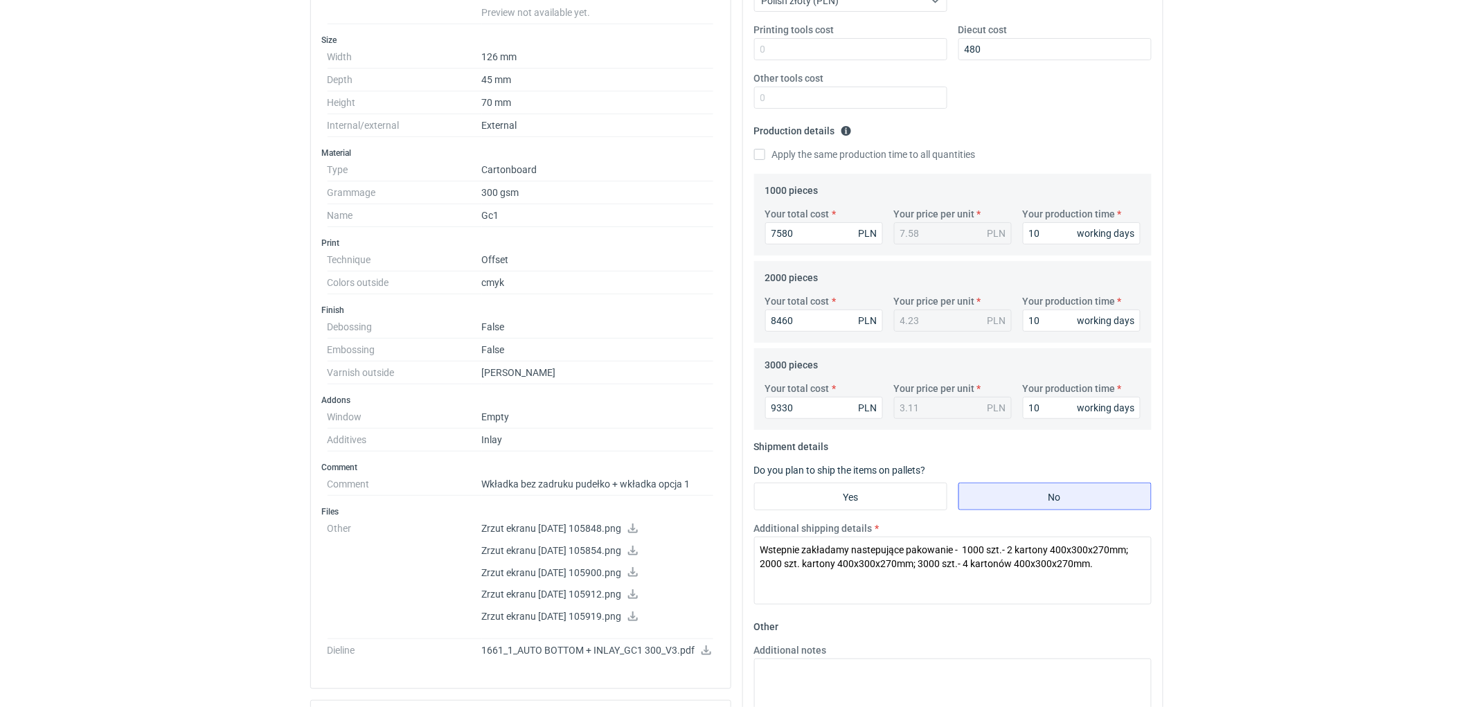
click at [58, 241] on div "RFQs Specs Designs Items Orders Customers Tools Analytics 11 99+ EM Ewelina Mac…" at bounding box center [736, 46] width 1473 height 707
click at [192, 249] on div "RFQs Specs Designs Items Orders Customers Tools Analytics 11 99+ EM Ewelina Mac…" at bounding box center [736, 46] width 1473 height 707
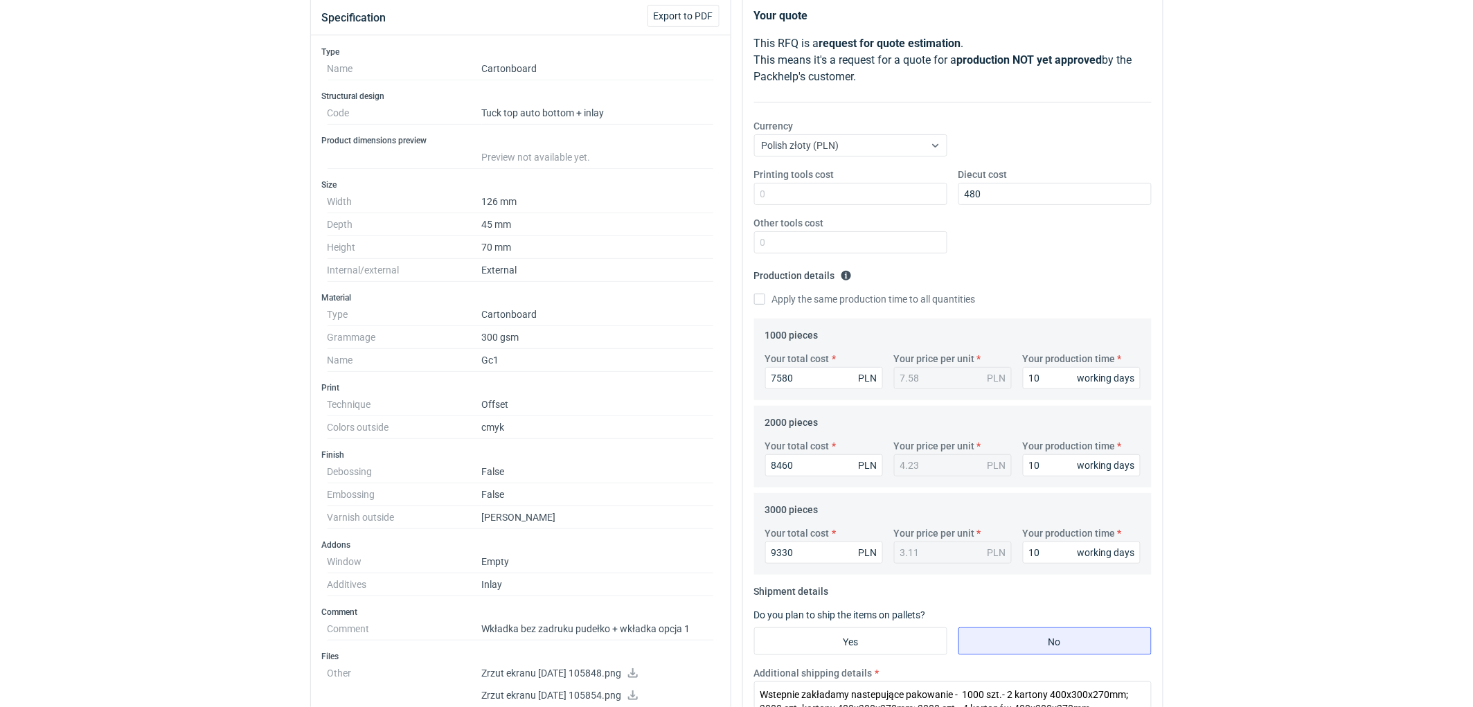
scroll to position [0, 0]
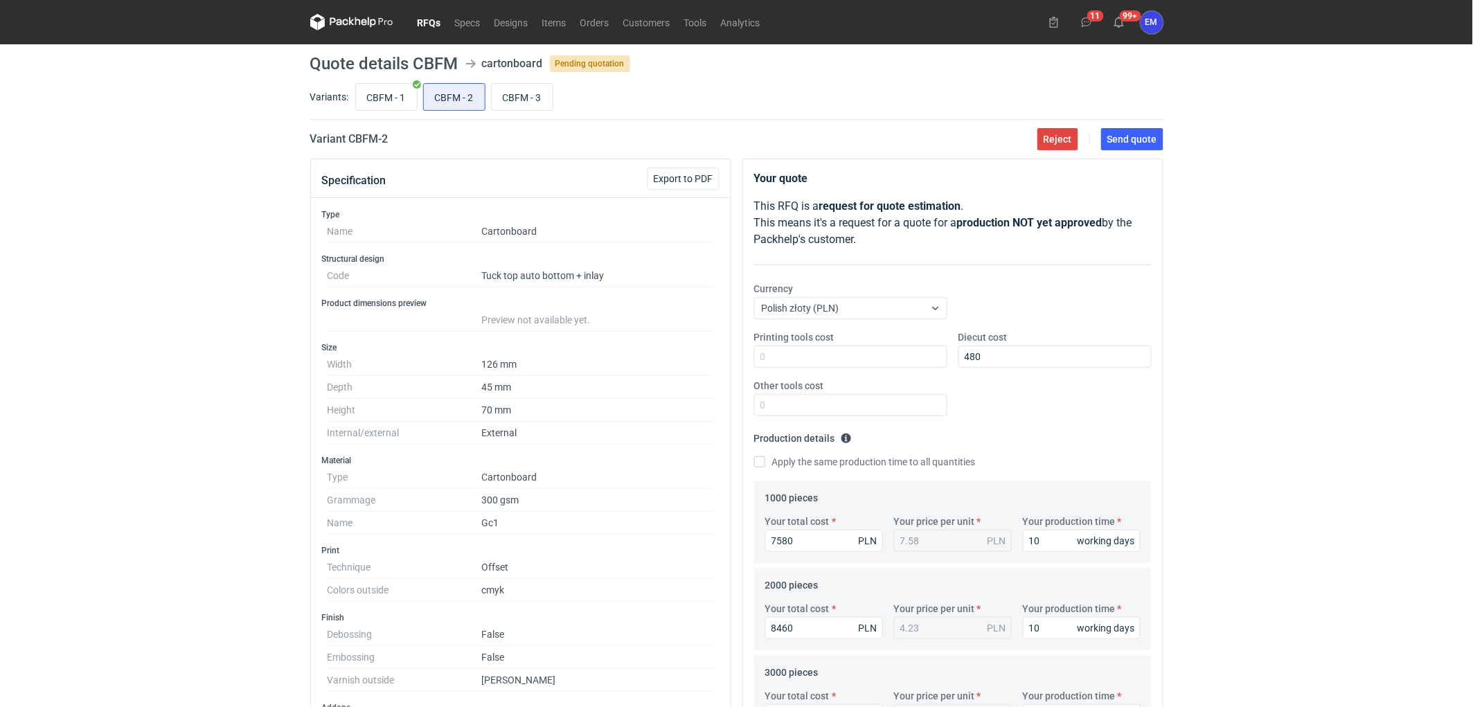
click at [3, 243] on div "RFQs Specs Designs Items Orders Customers Tools Analytics 11 99+ EM Ewelina Mac…" at bounding box center [736, 353] width 1473 height 707
click at [122, 190] on div "RFQs Specs Designs Items Orders Customers Tools Analytics 11 99+ EM Ewelina Mac…" at bounding box center [736, 353] width 1473 height 707
click at [143, 420] on div "RFQs Specs Designs Items Orders Customers Tools Analytics 11 99+ EM Ewelina Mac…" at bounding box center [736, 353] width 1473 height 707
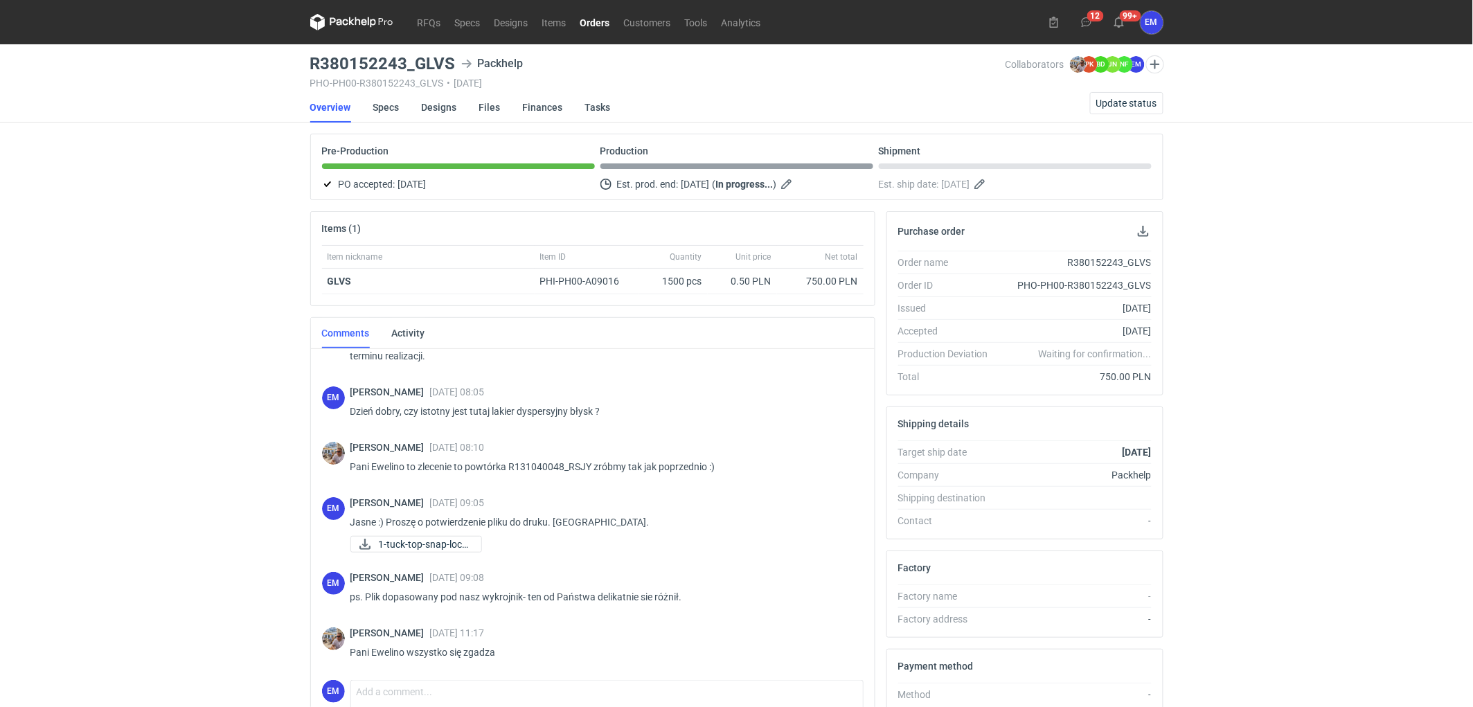
scroll to position [44, 0]
